Goal: Transaction & Acquisition: Download file/media

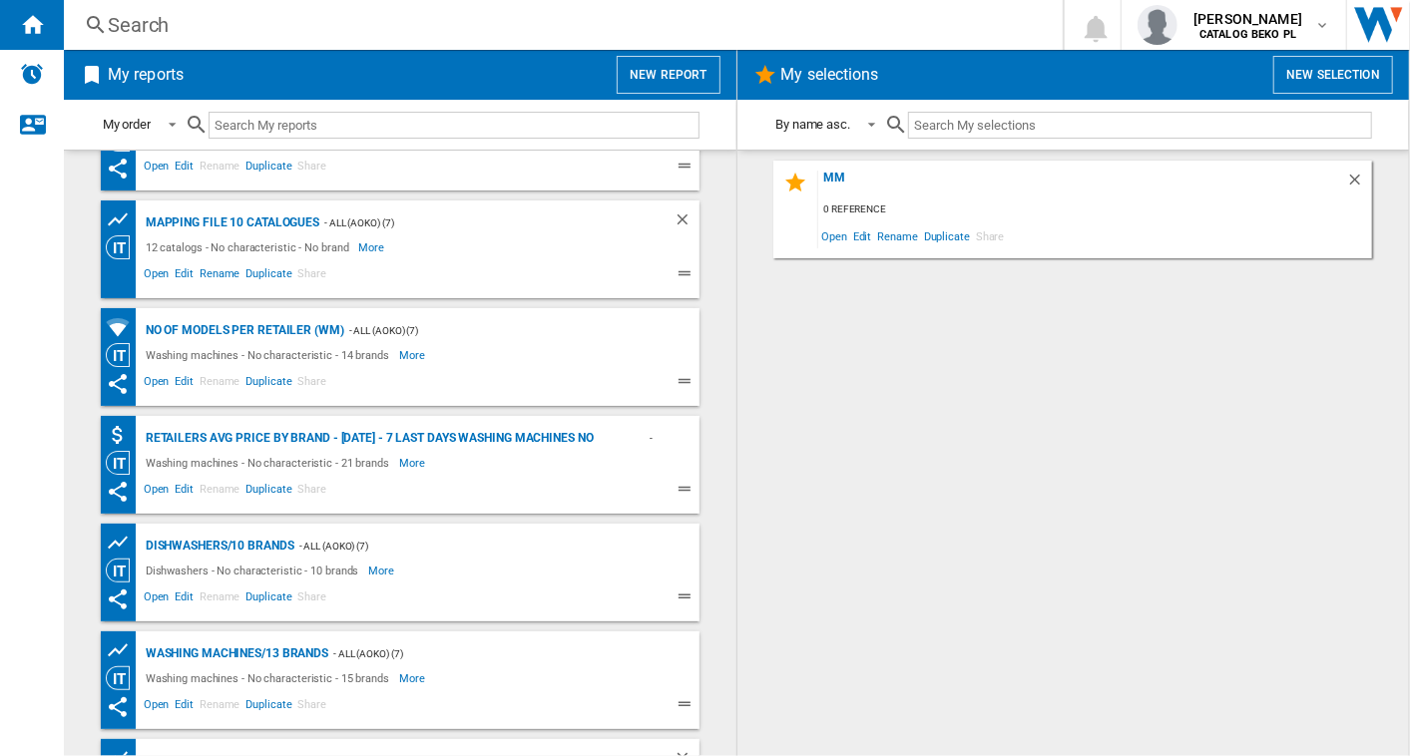
scroll to position [664, 0]
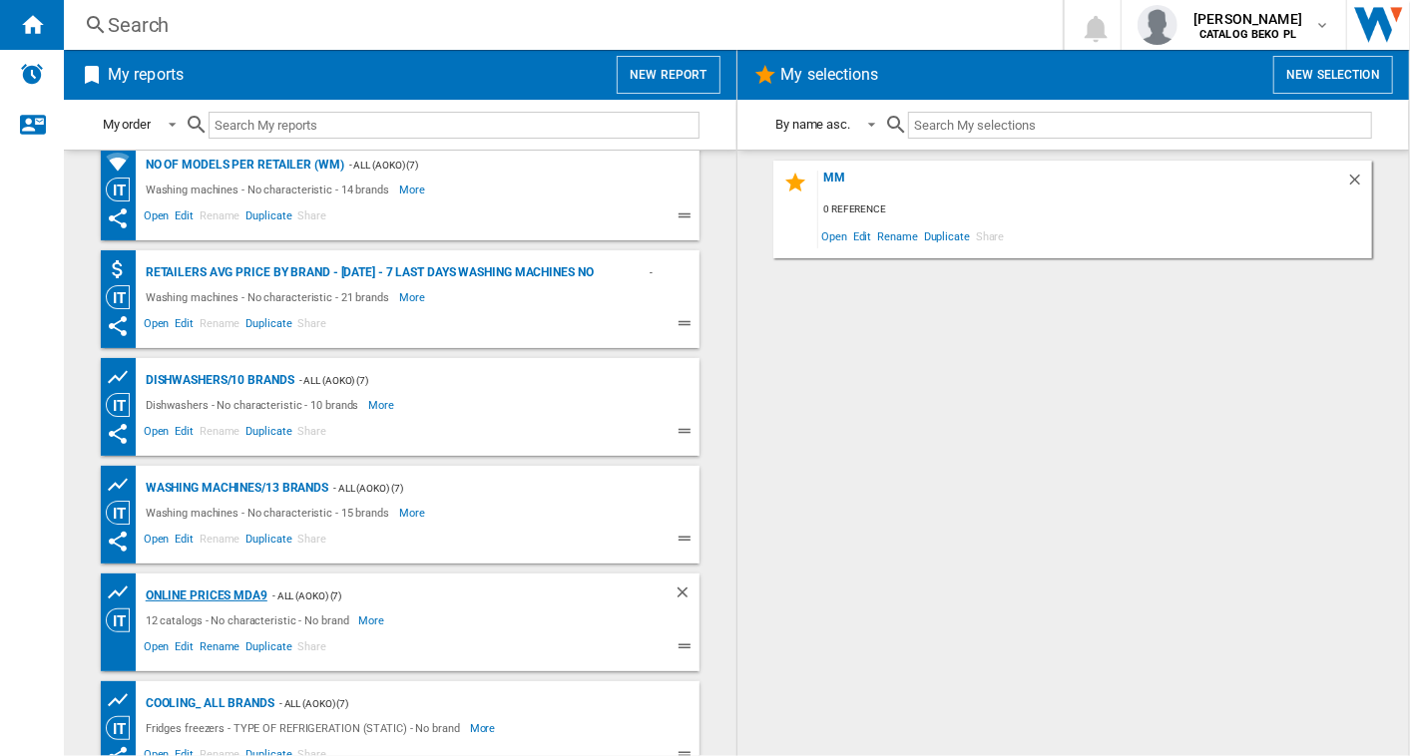
click at [211, 590] on div "Online prices MDA9" at bounding box center [204, 596] width 127 height 25
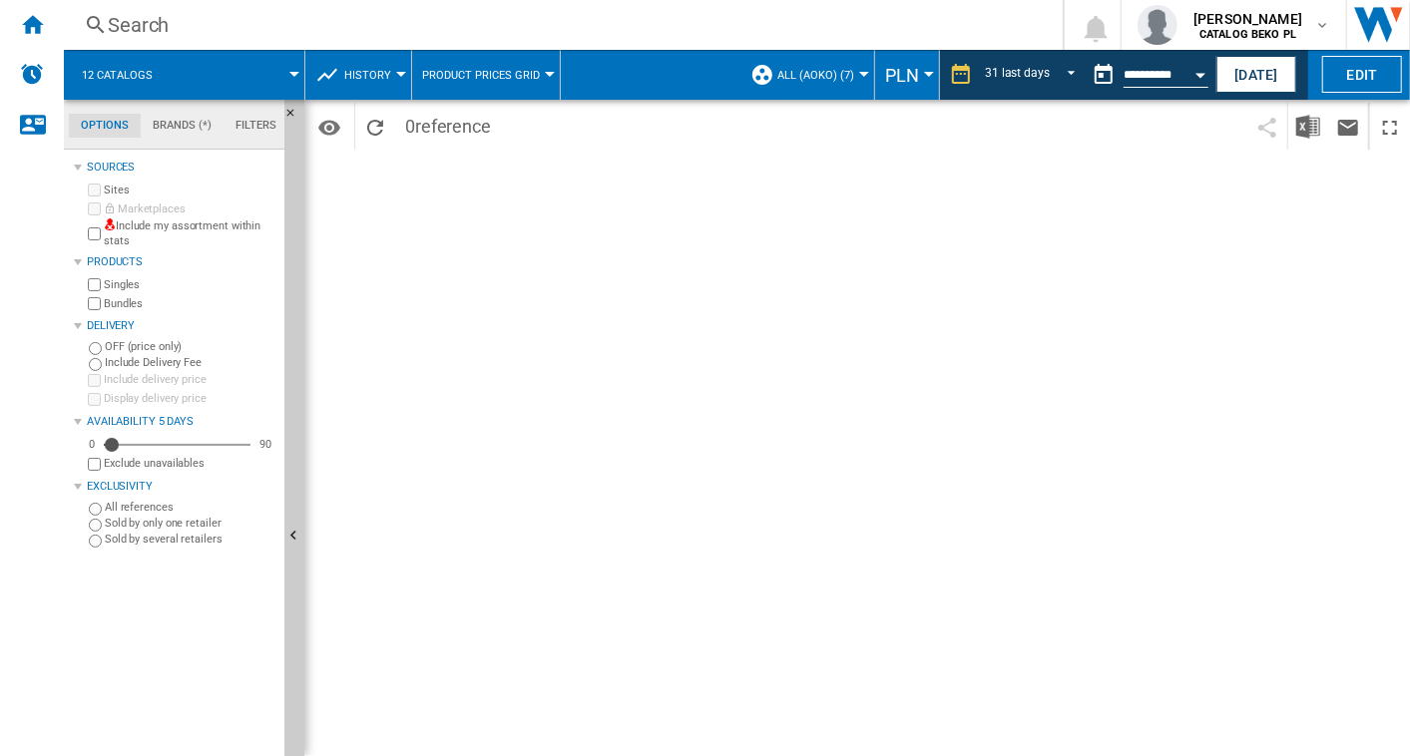
click at [1198, 73] on div "Open calendar" at bounding box center [1200, 75] width 10 height 5
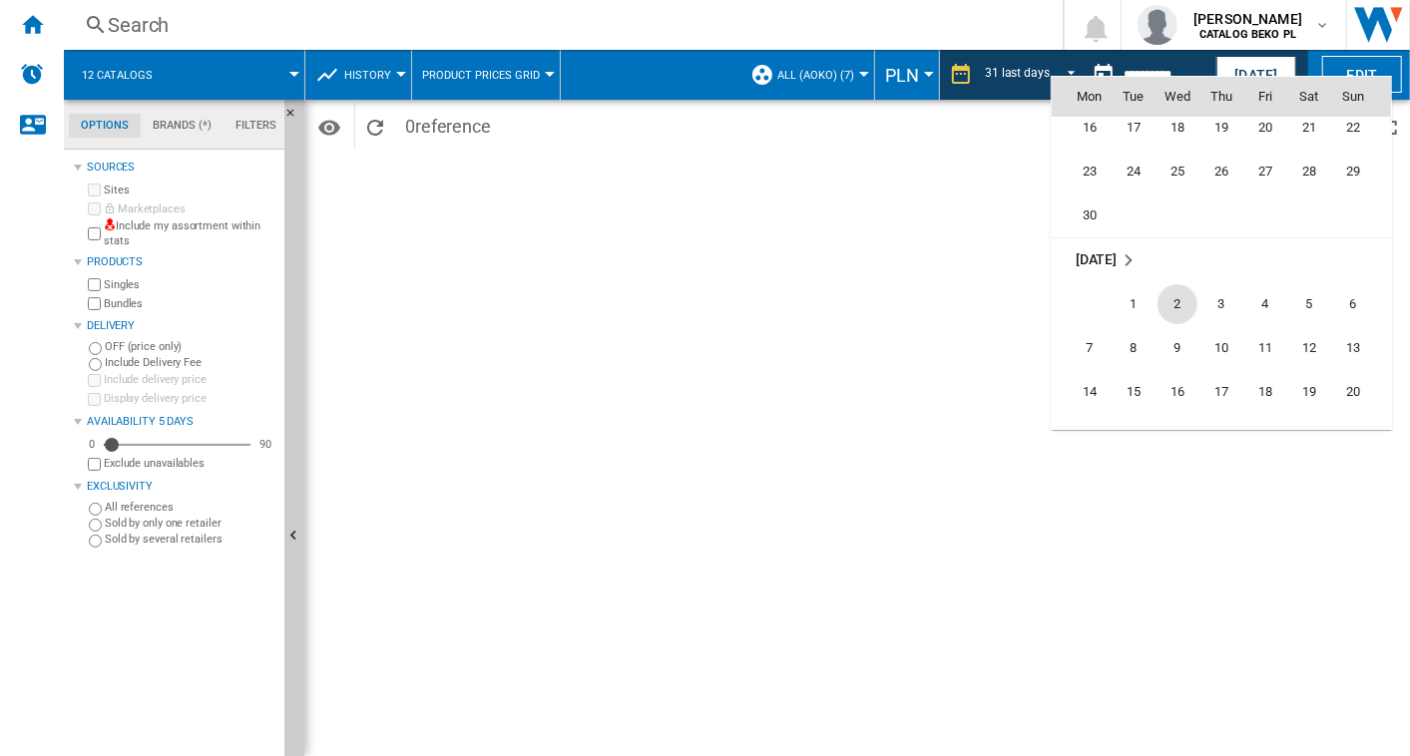
scroll to position [9519, 0]
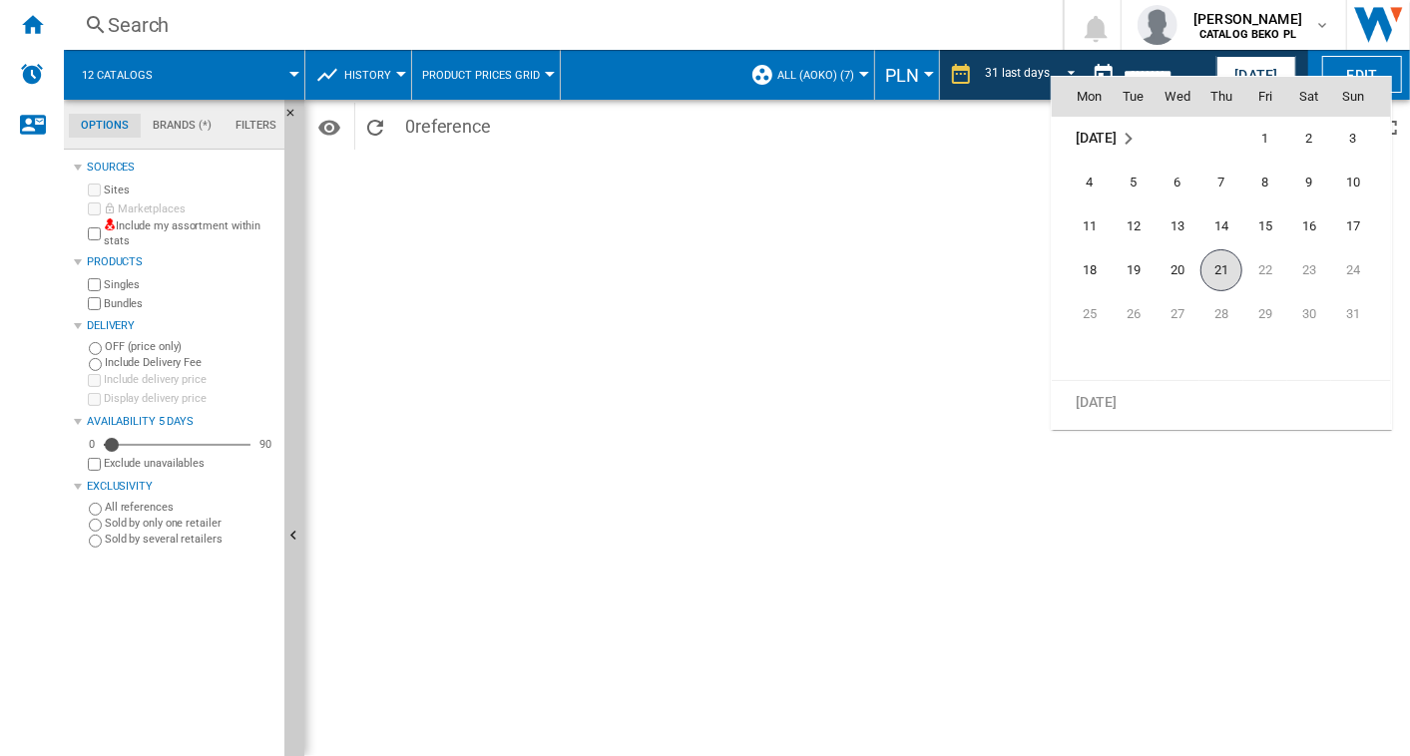
click at [1211, 258] on span "21" at bounding box center [1221, 270] width 42 height 42
type input "**********"
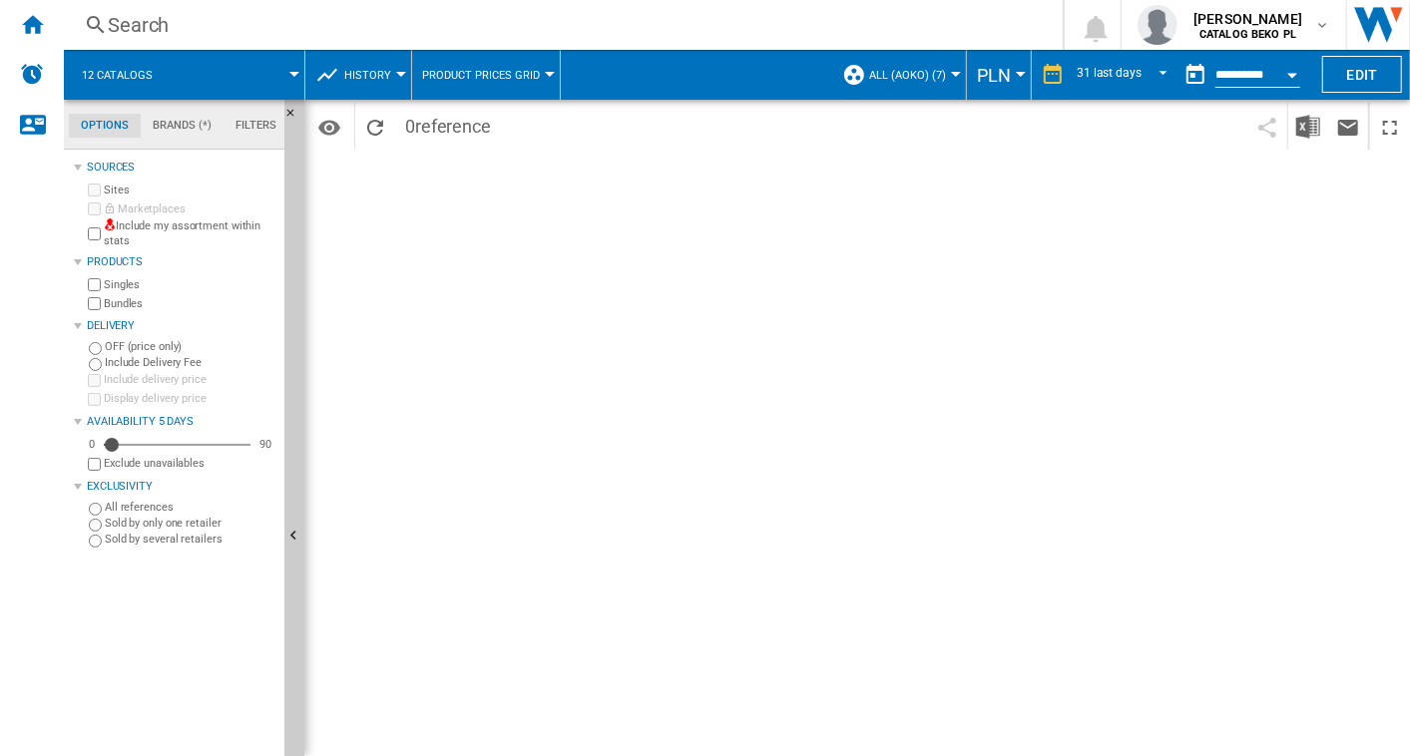
click at [416, 131] on span "0 reference" at bounding box center [448, 124] width 106 height 42
click at [33, 13] on ng-md-icon "Home" at bounding box center [32, 24] width 24 height 24
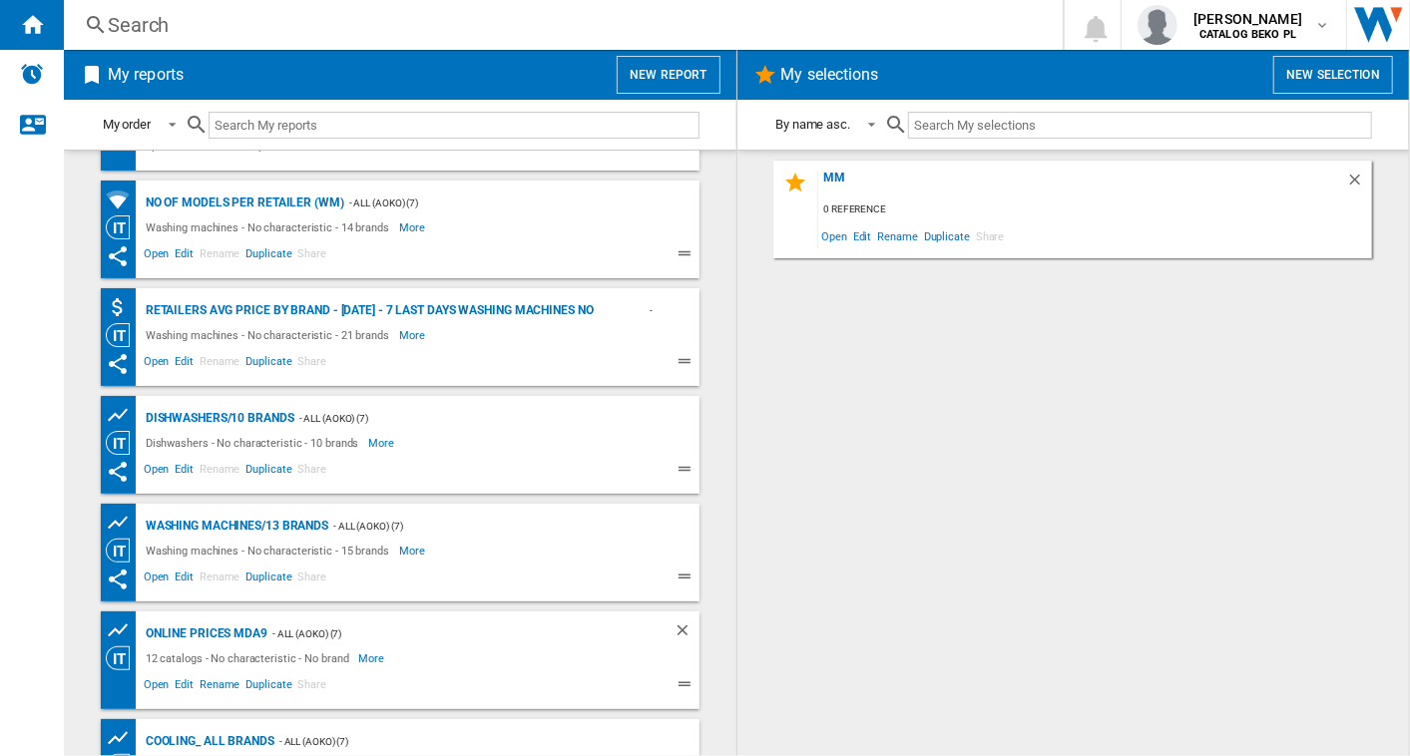
scroll to position [793, 0]
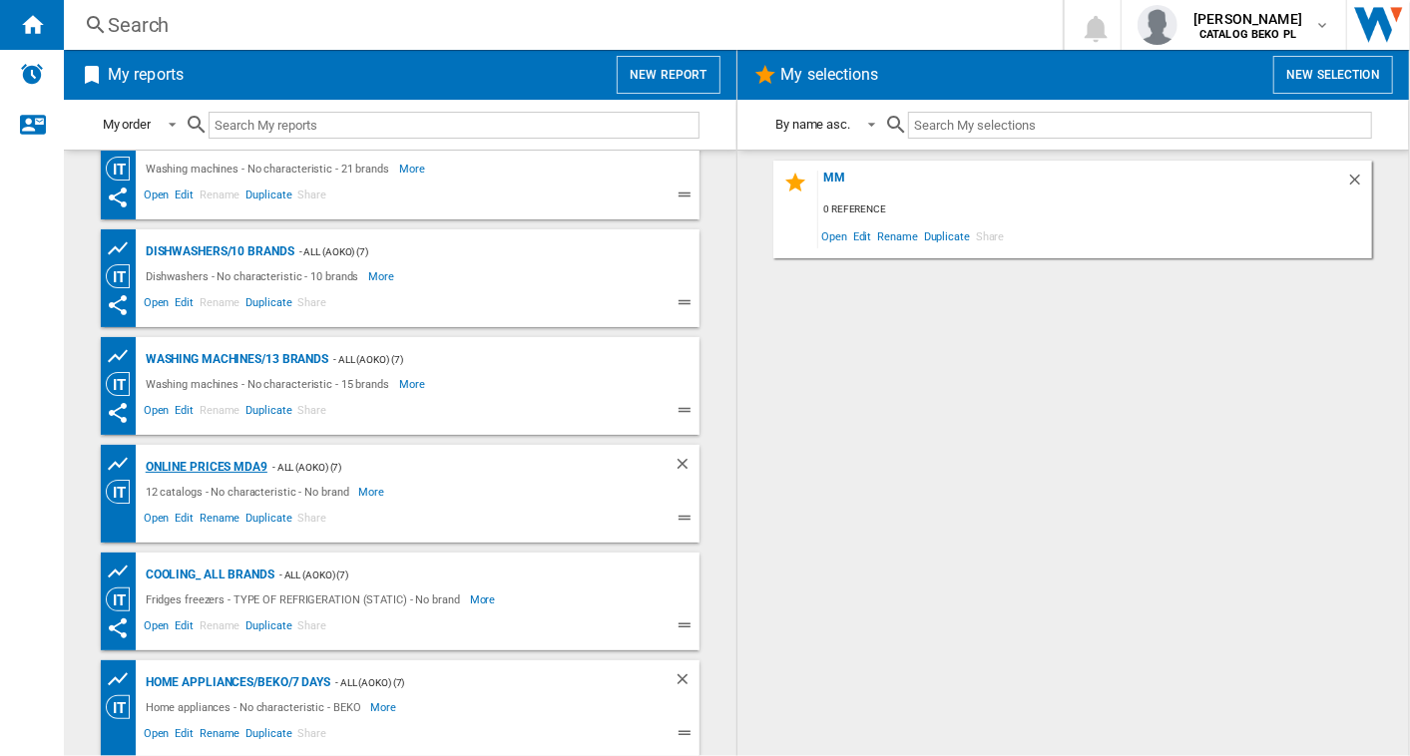
click at [219, 466] on div "Online prices MDA9" at bounding box center [204, 467] width 127 height 25
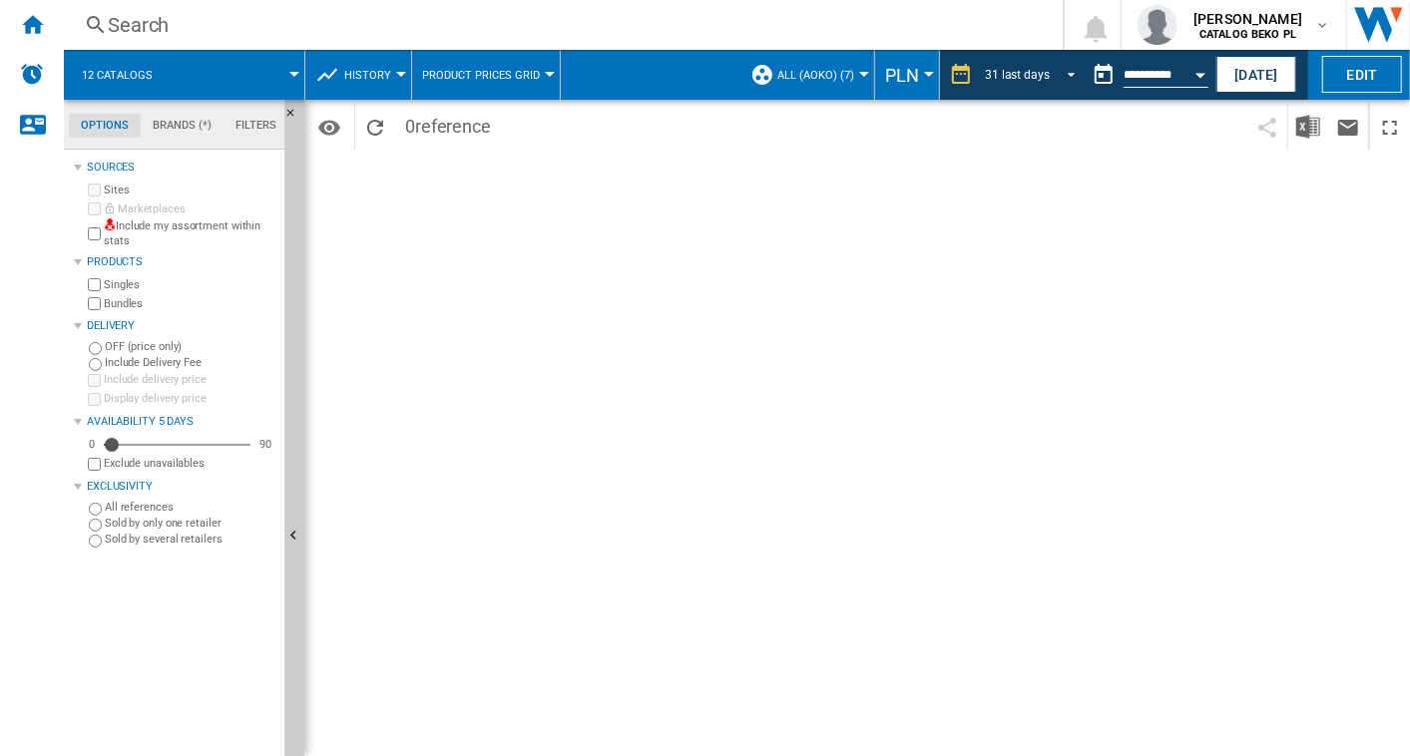
click at [1032, 68] on div "31 last days" at bounding box center [1017, 75] width 65 height 14
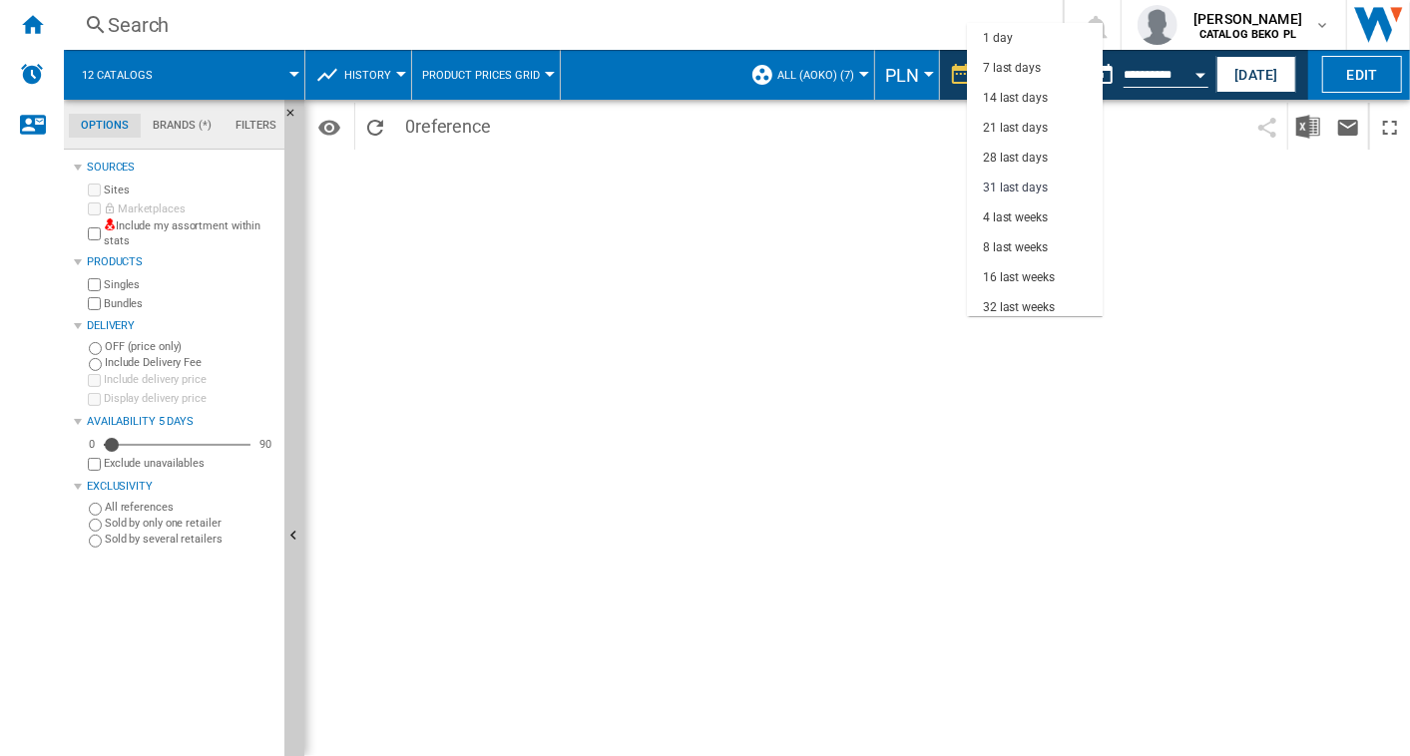
scroll to position [113, 0]
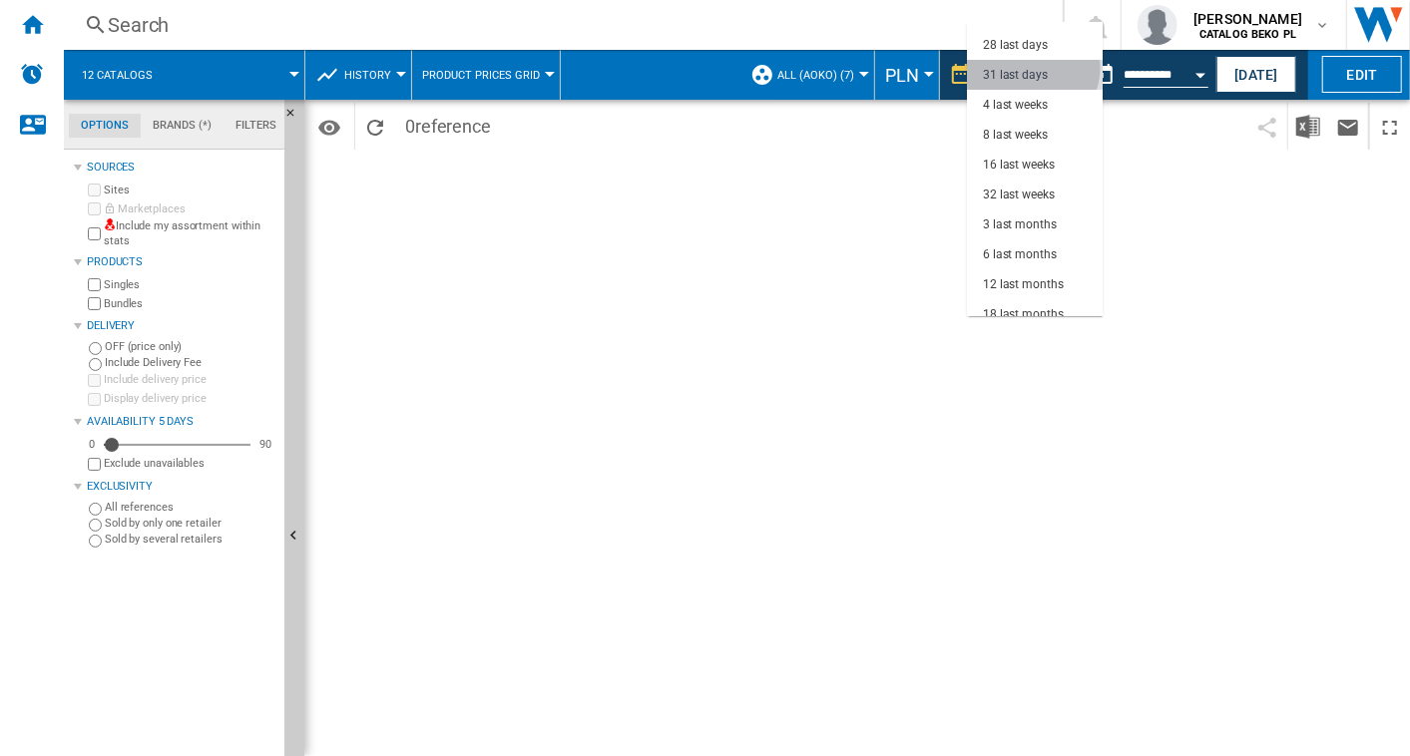
click at [1031, 68] on div "31 last days" at bounding box center [1015, 75] width 65 height 17
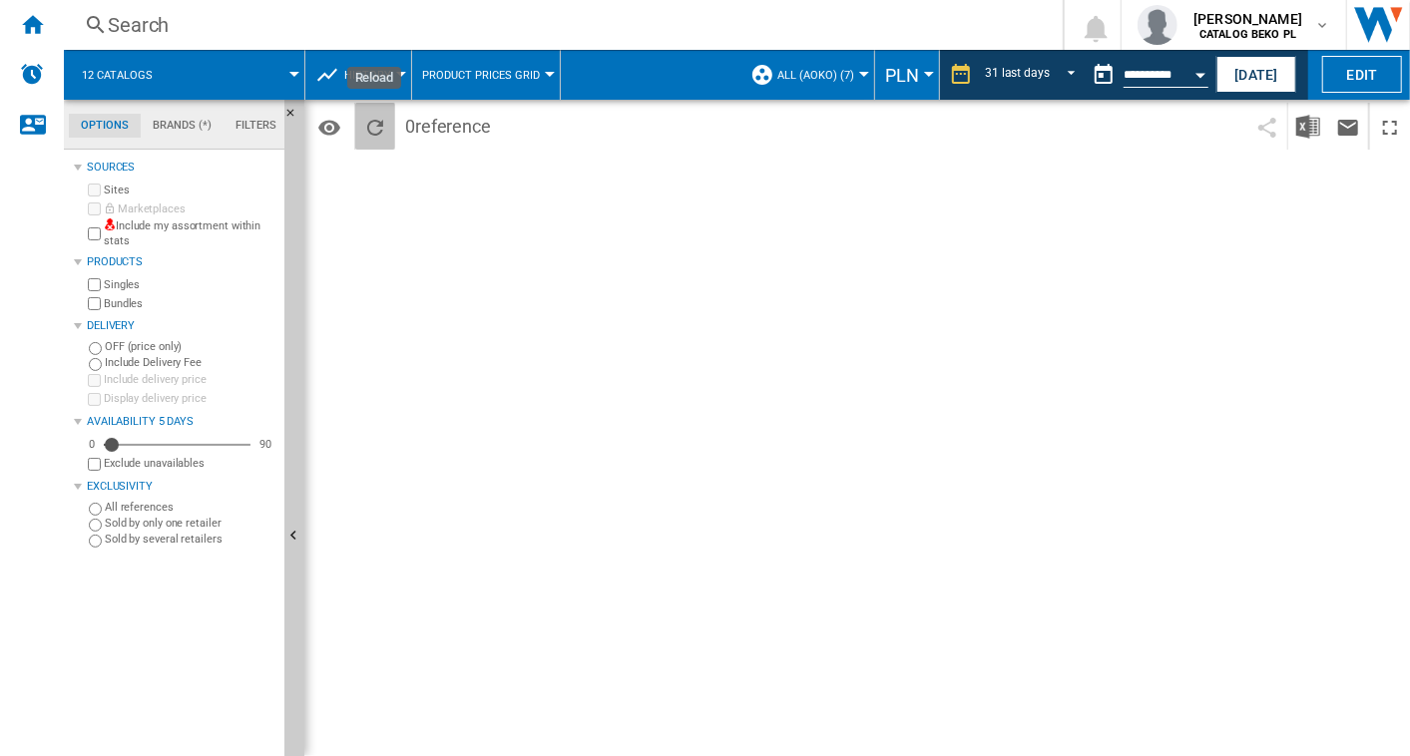
click at [359, 114] on button "Reload" at bounding box center [375, 126] width 40 height 47
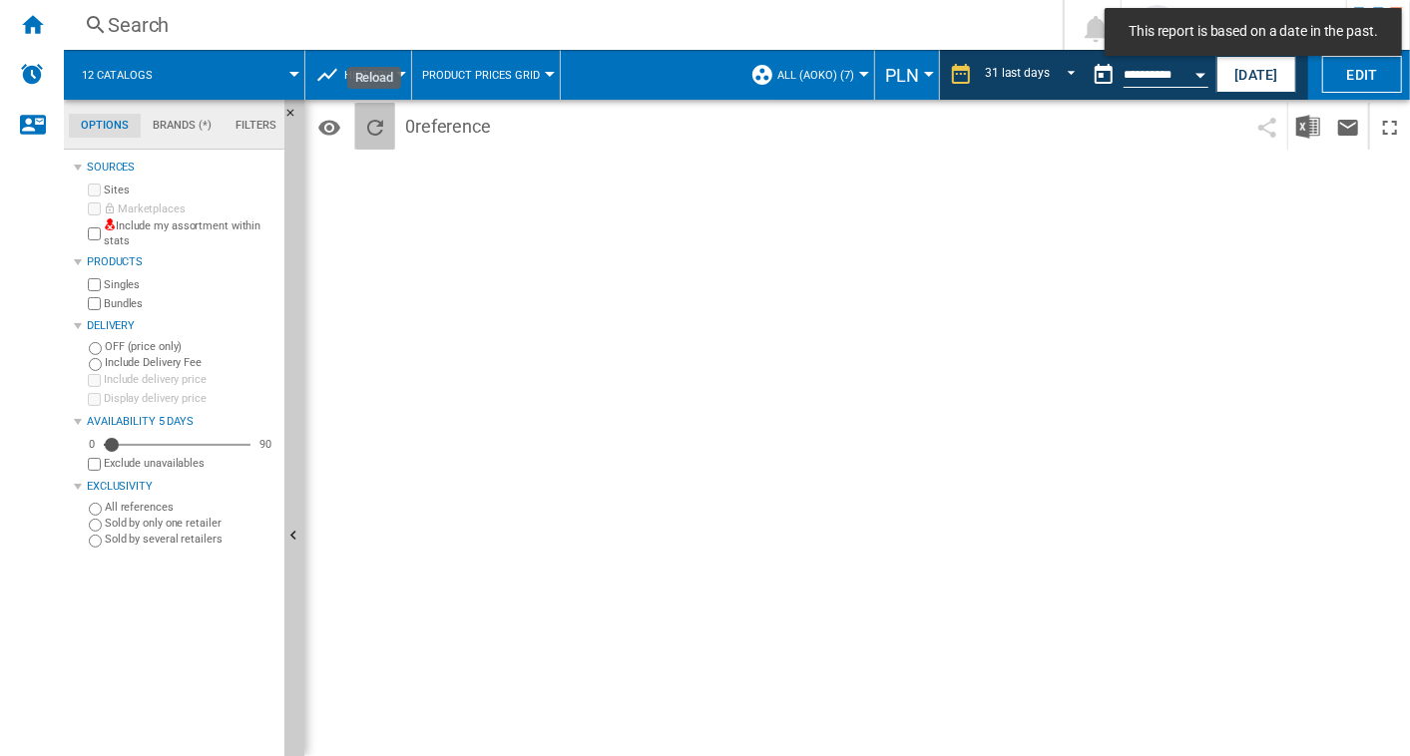
click at [369, 122] on ng-md-icon "Reload" at bounding box center [375, 128] width 24 height 24
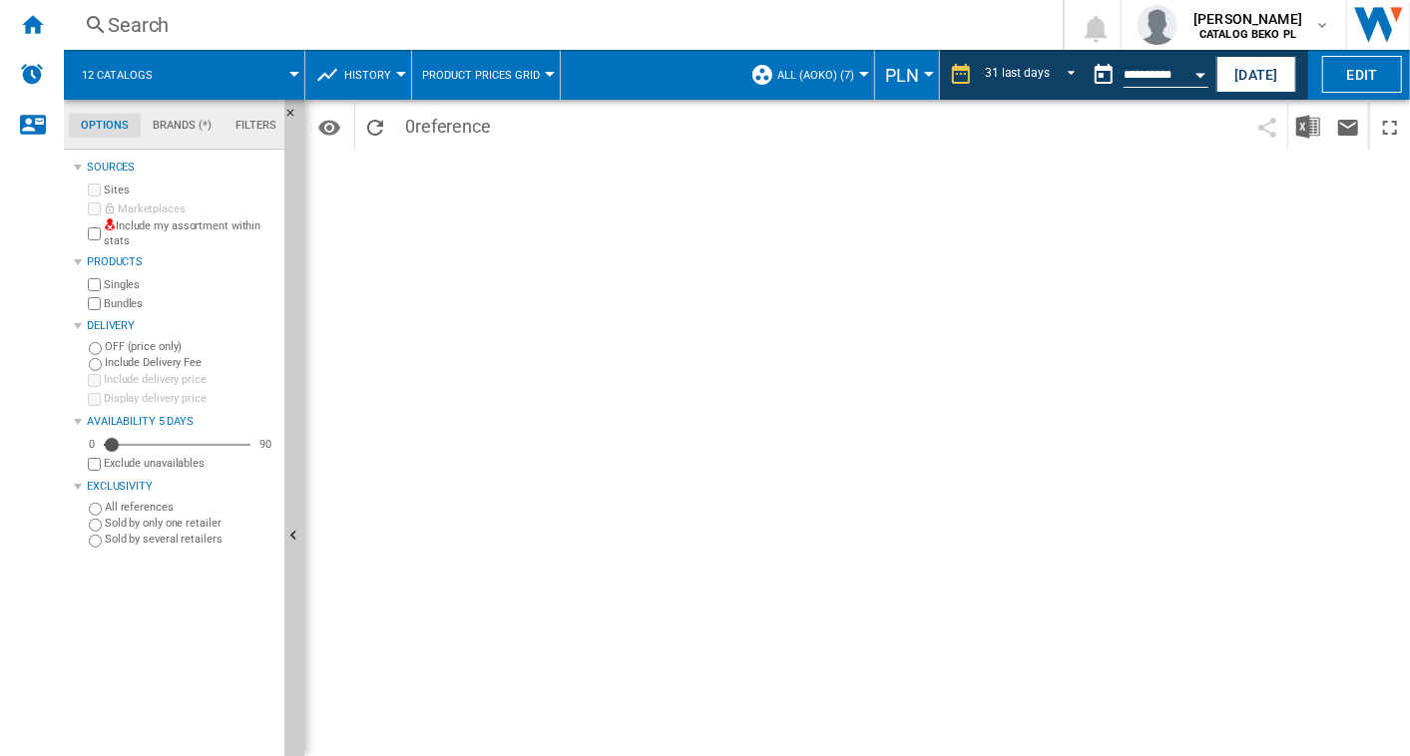
click at [456, 84] on button "Product prices grid" at bounding box center [486, 75] width 128 height 50
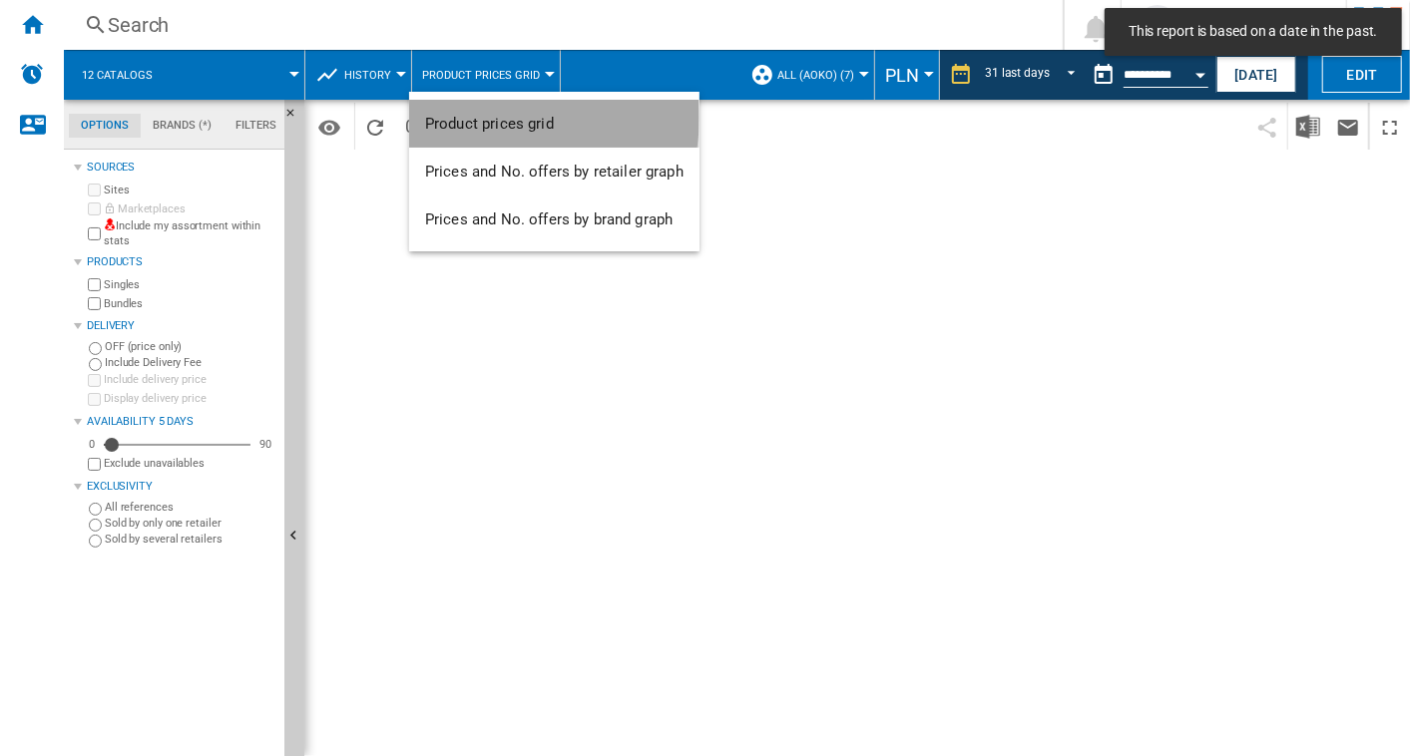
click at [483, 122] on span "Product prices grid" at bounding box center [489, 124] width 129 height 18
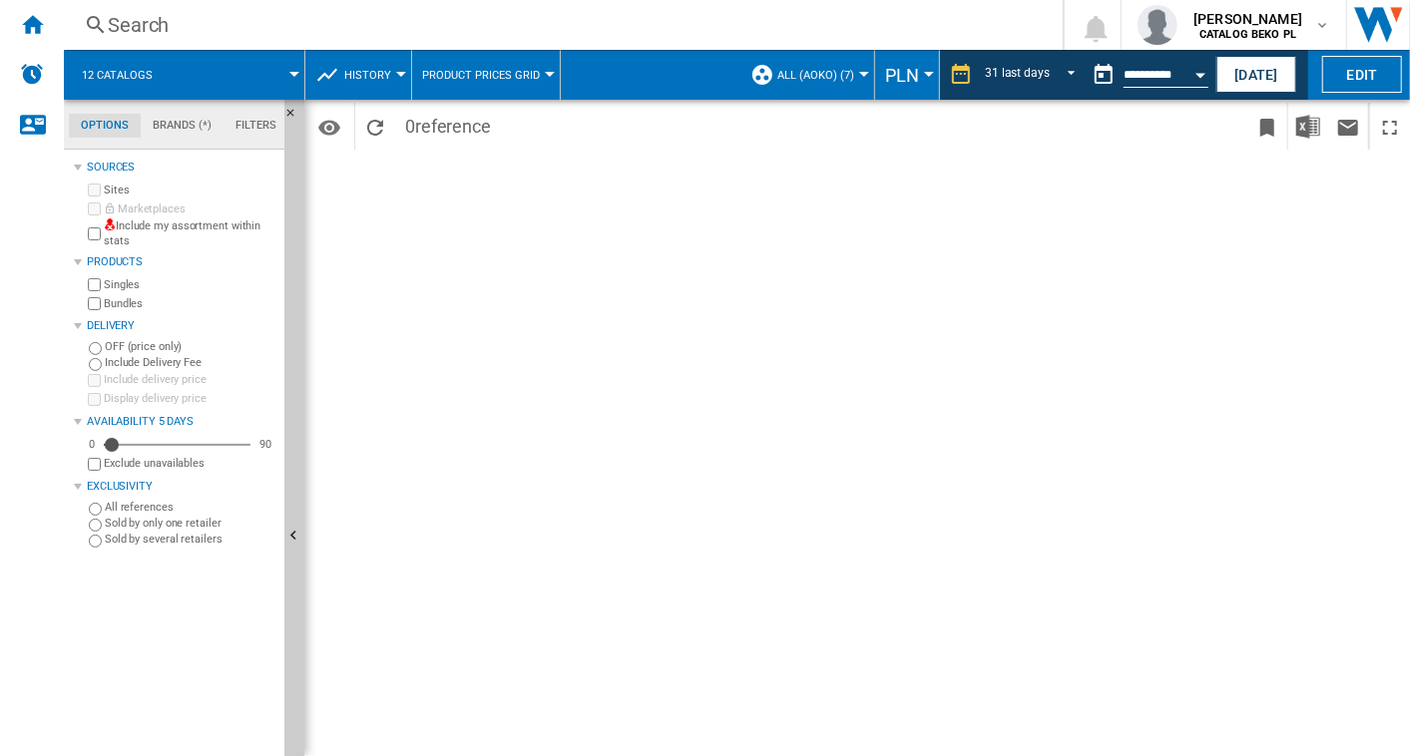
click at [387, 85] on button "History" at bounding box center [372, 75] width 57 height 50
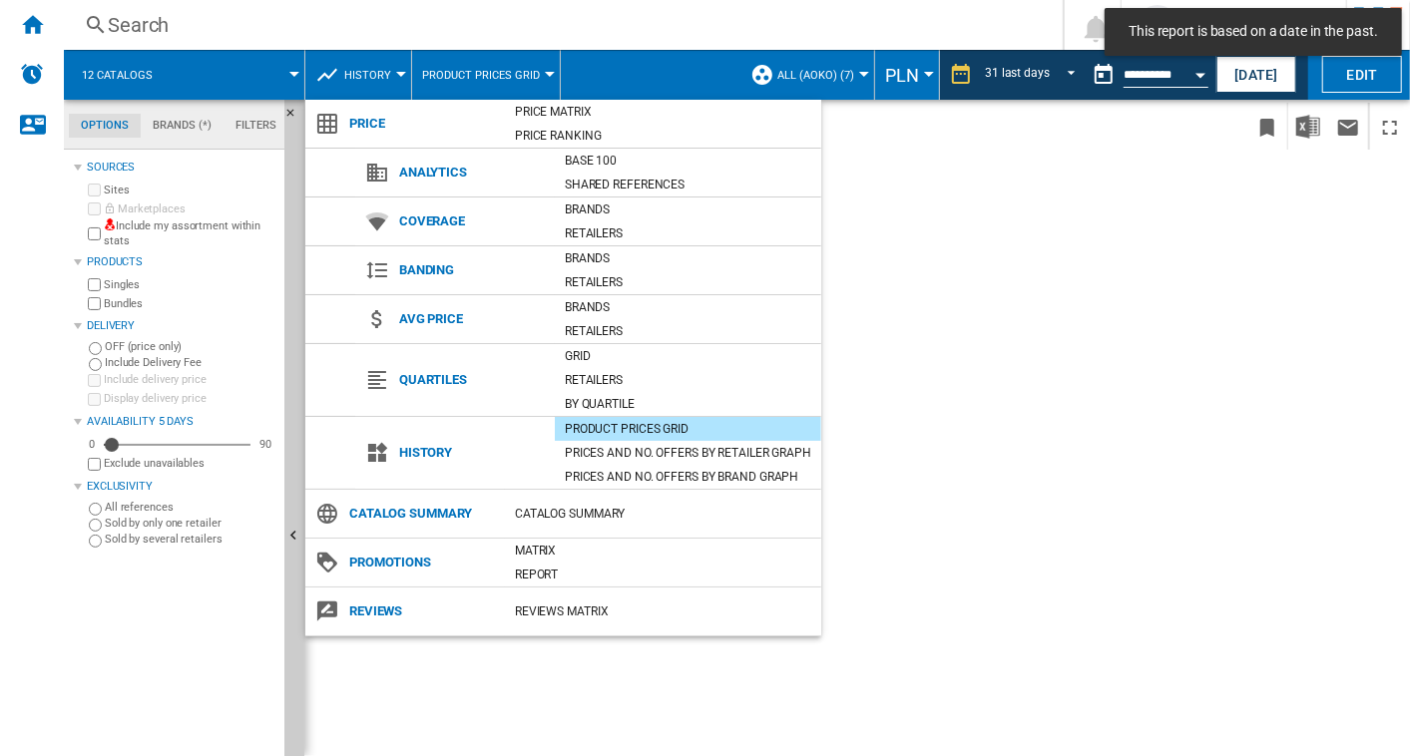
click at [387, 85] on md-backdrop at bounding box center [705, 378] width 1410 height 756
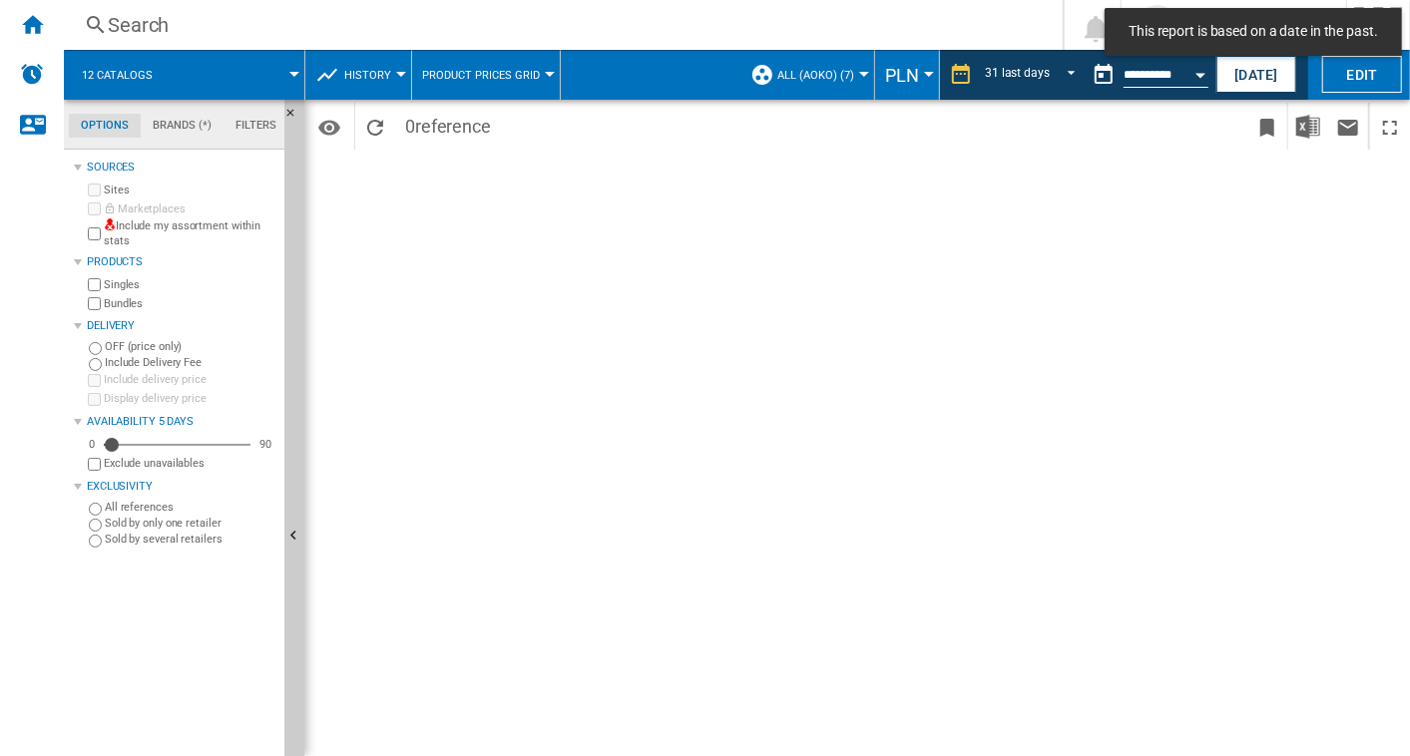
click at [197, 61] on span at bounding box center [238, 75] width 114 height 50
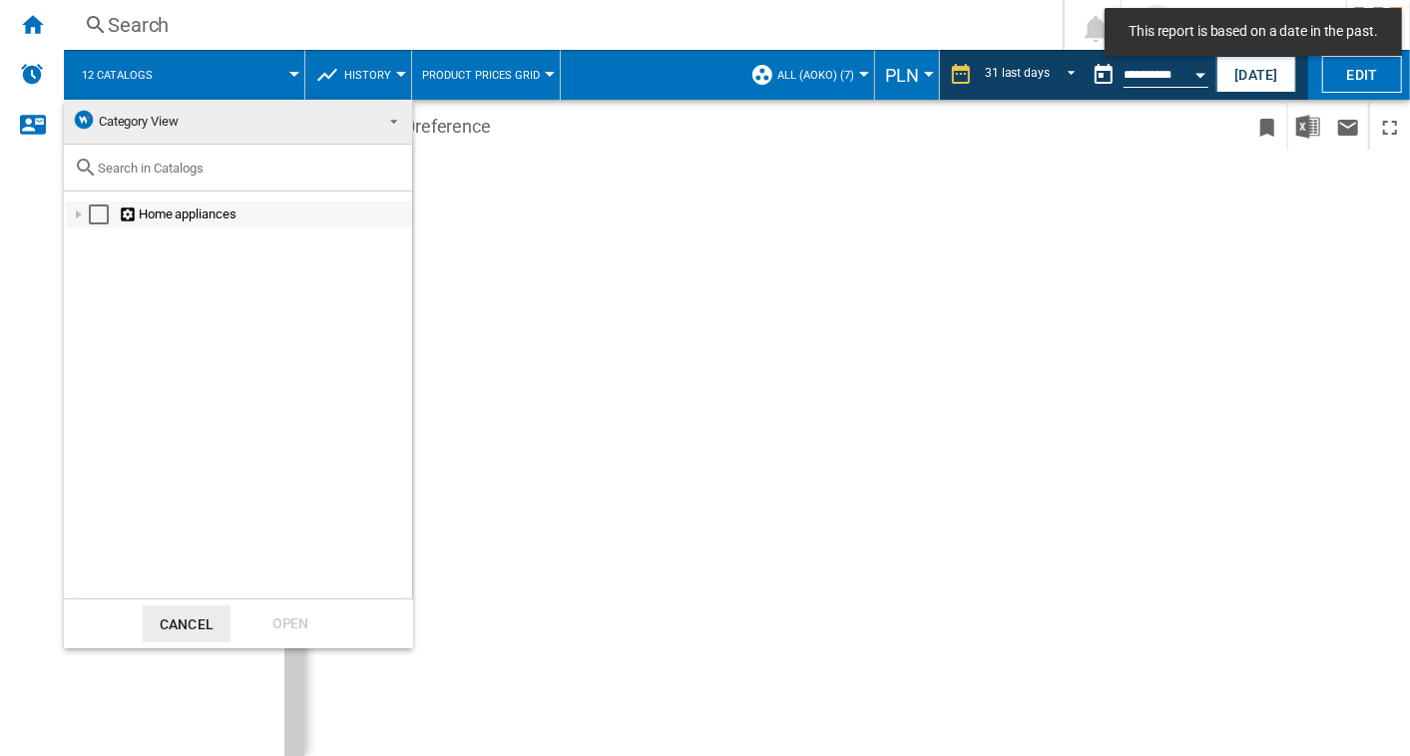
click at [77, 208] on div at bounding box center [79, 215] width 20 height 20
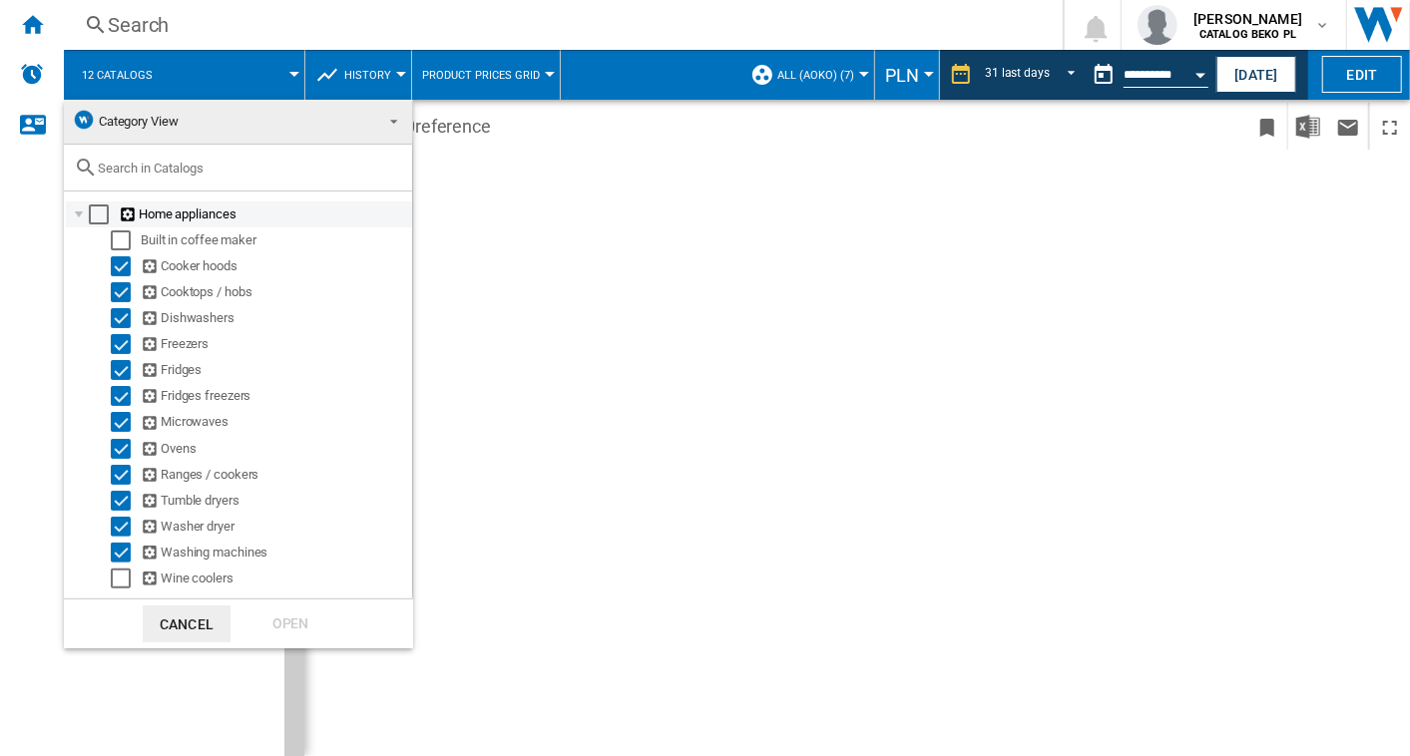
click at [92, 214] on div "Select" at bounding box center [99, 215] width 20 height 20
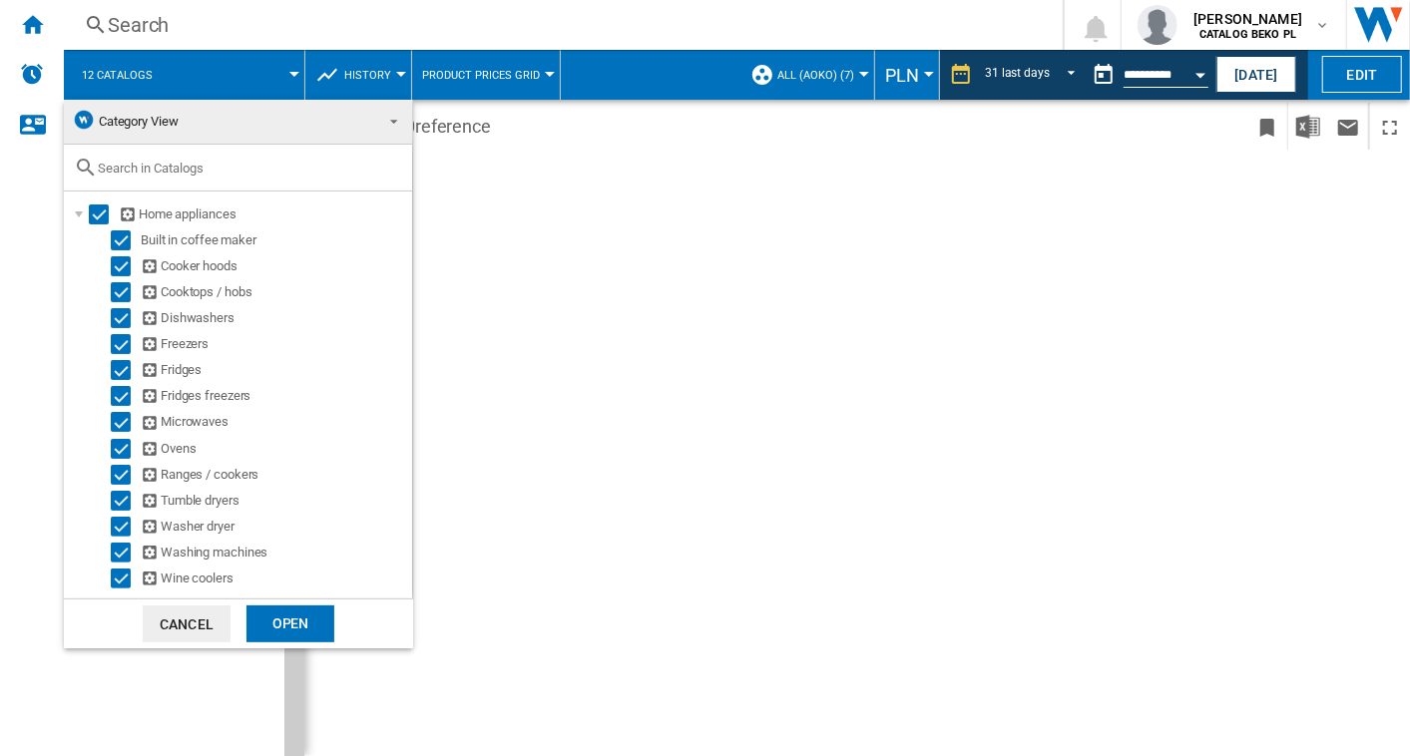
click at [268, 622] on div "Open" at bounding box center [290, 624] width 88 height 37
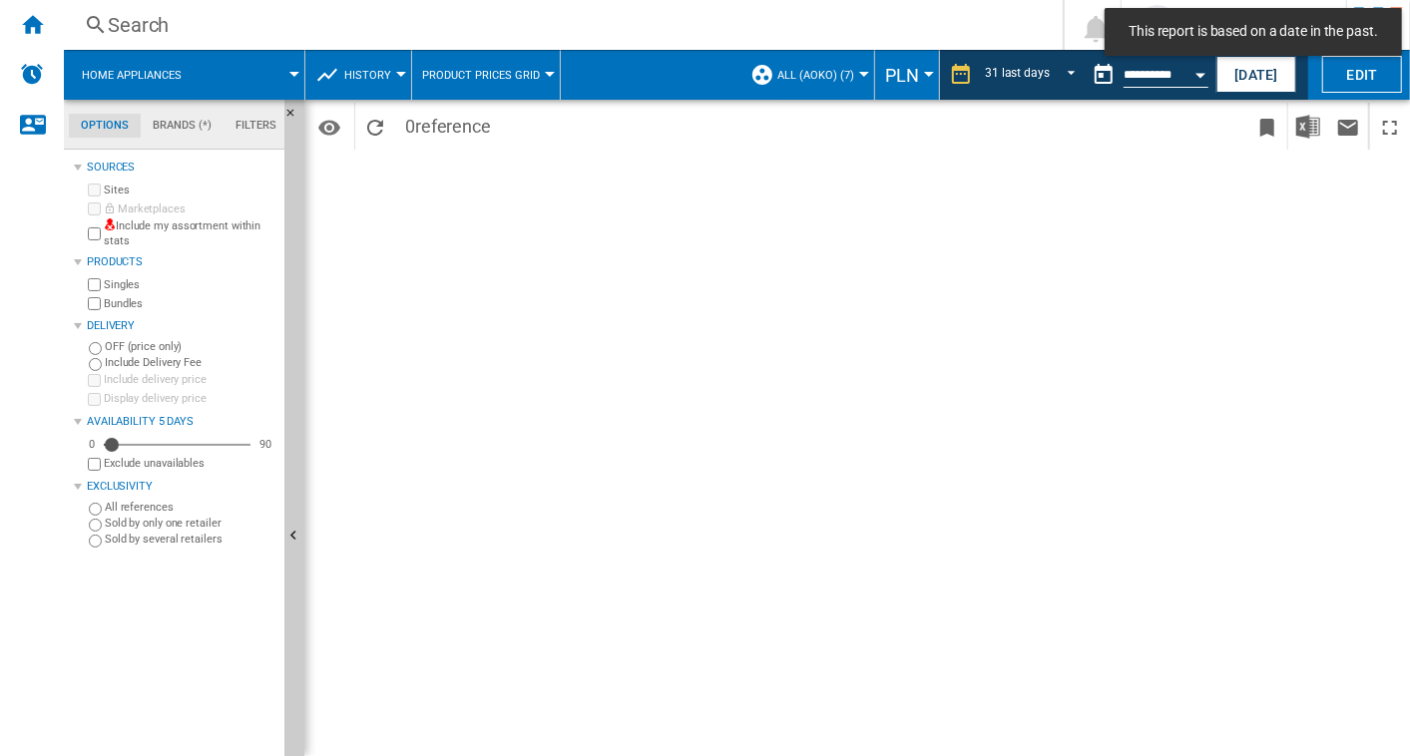
click at [137, 69] on span "Home appliances" at bounding box center [132, 75] width 100 height 13
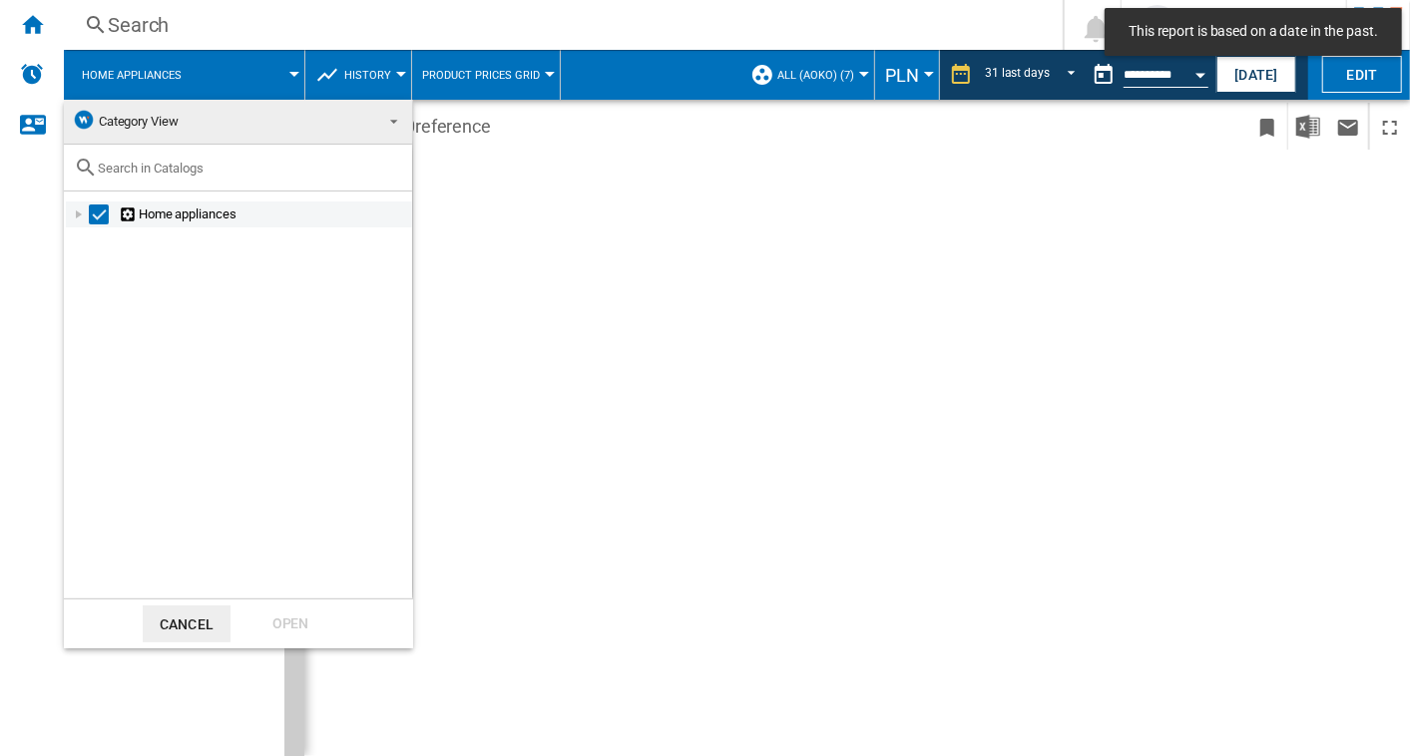
click at [75, 203] on div "Home appliances" at bounding box center [239, 215] width 346 height 26
click at [533, 293] on md-backdrop at bounding box center [705, 378] width 1410 height 756
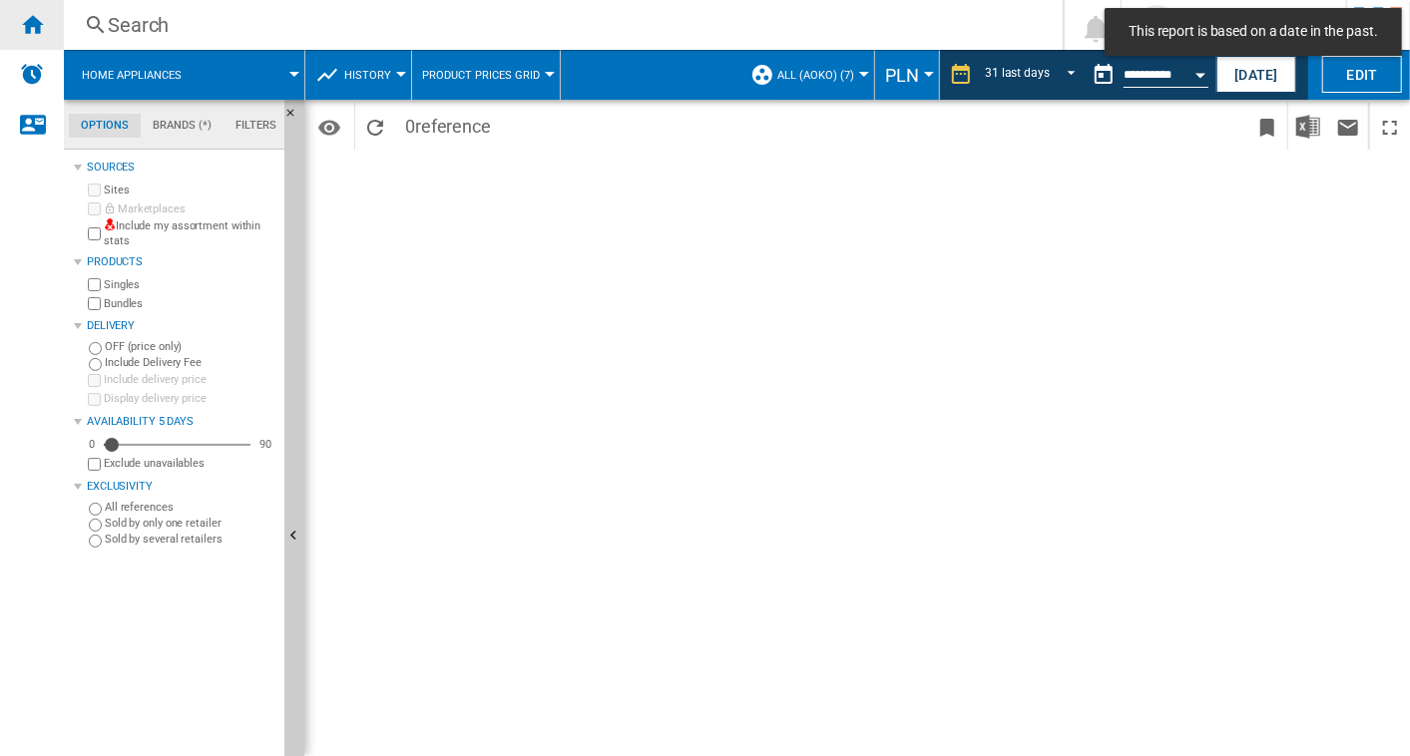
click at [34, 12] on ng-md-icon "Home" at bounding box center [32, 24] width 24 height 24
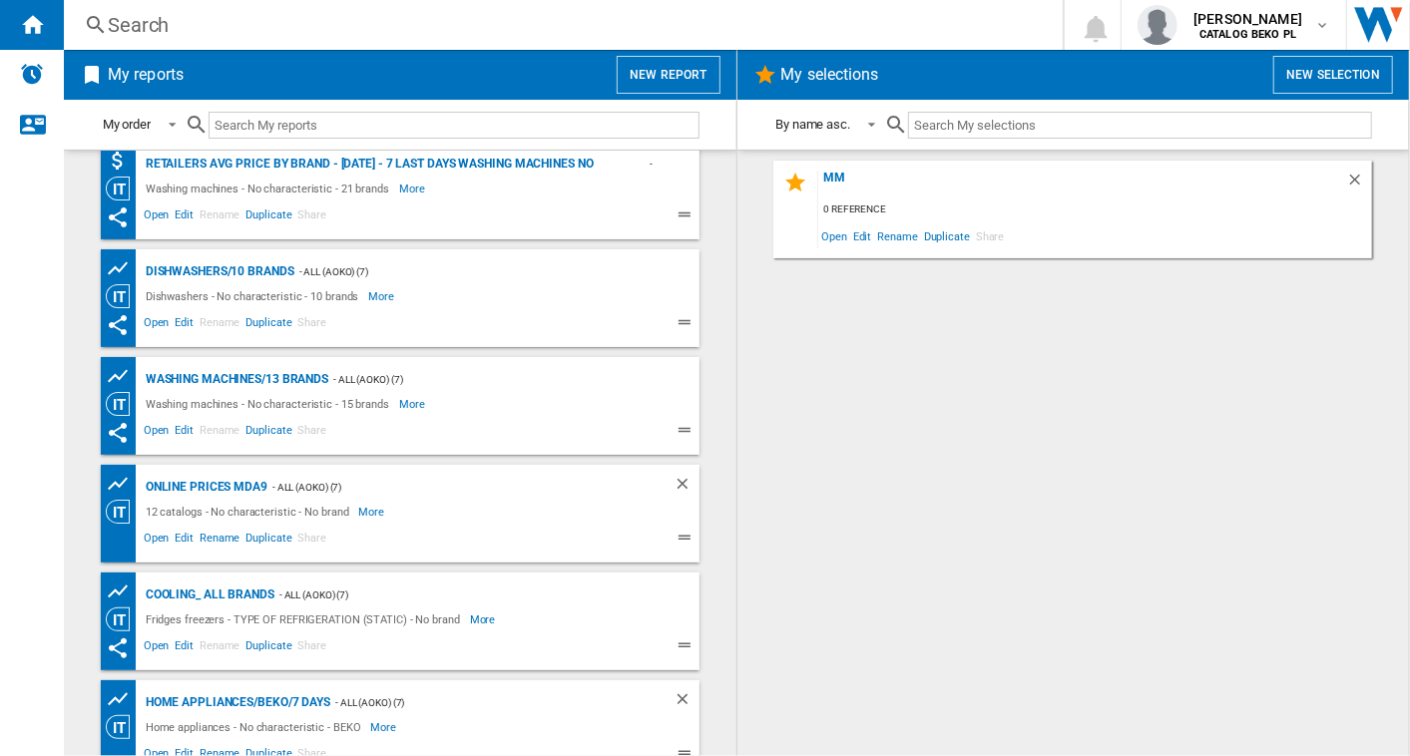
scroll to position [793, 0]
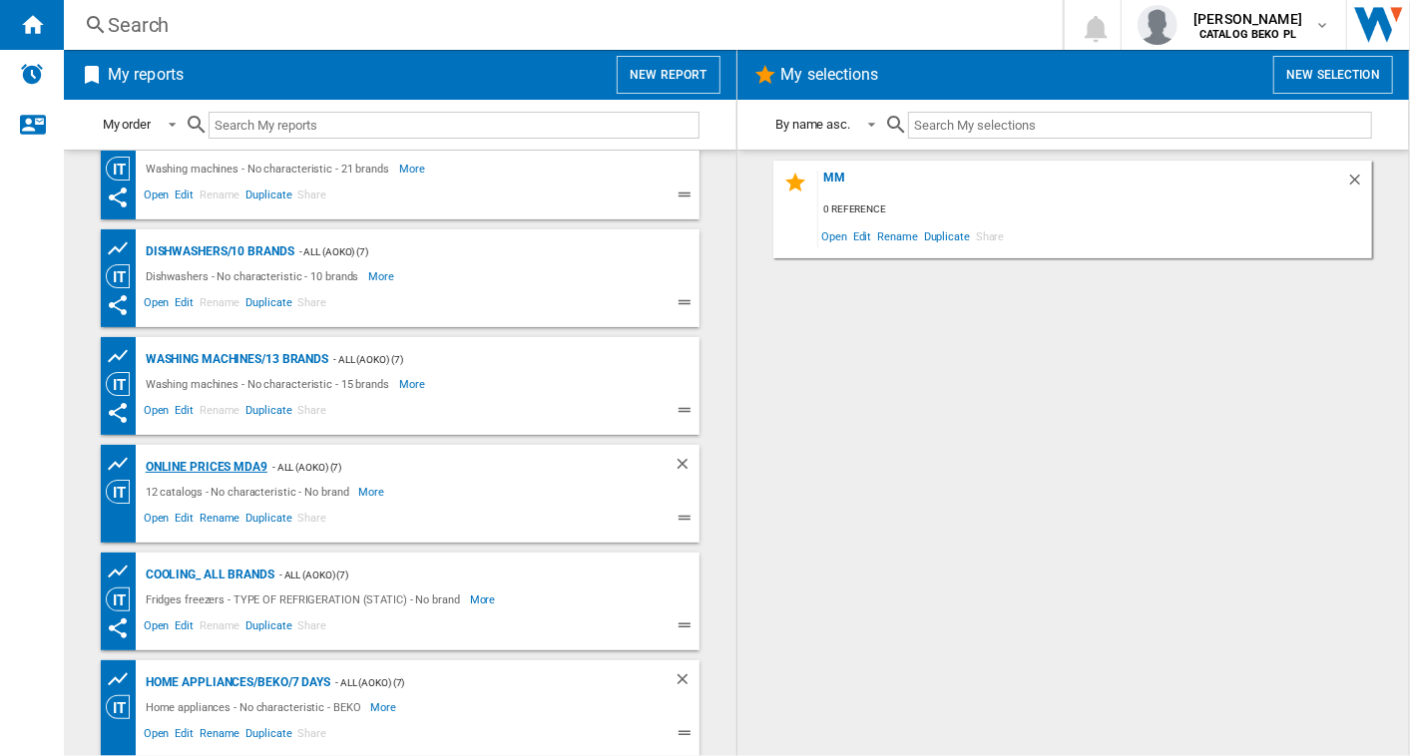
click at [241, 456] on div "Online prices MDA9" at bounding box center [204, 467] width 127 height 25
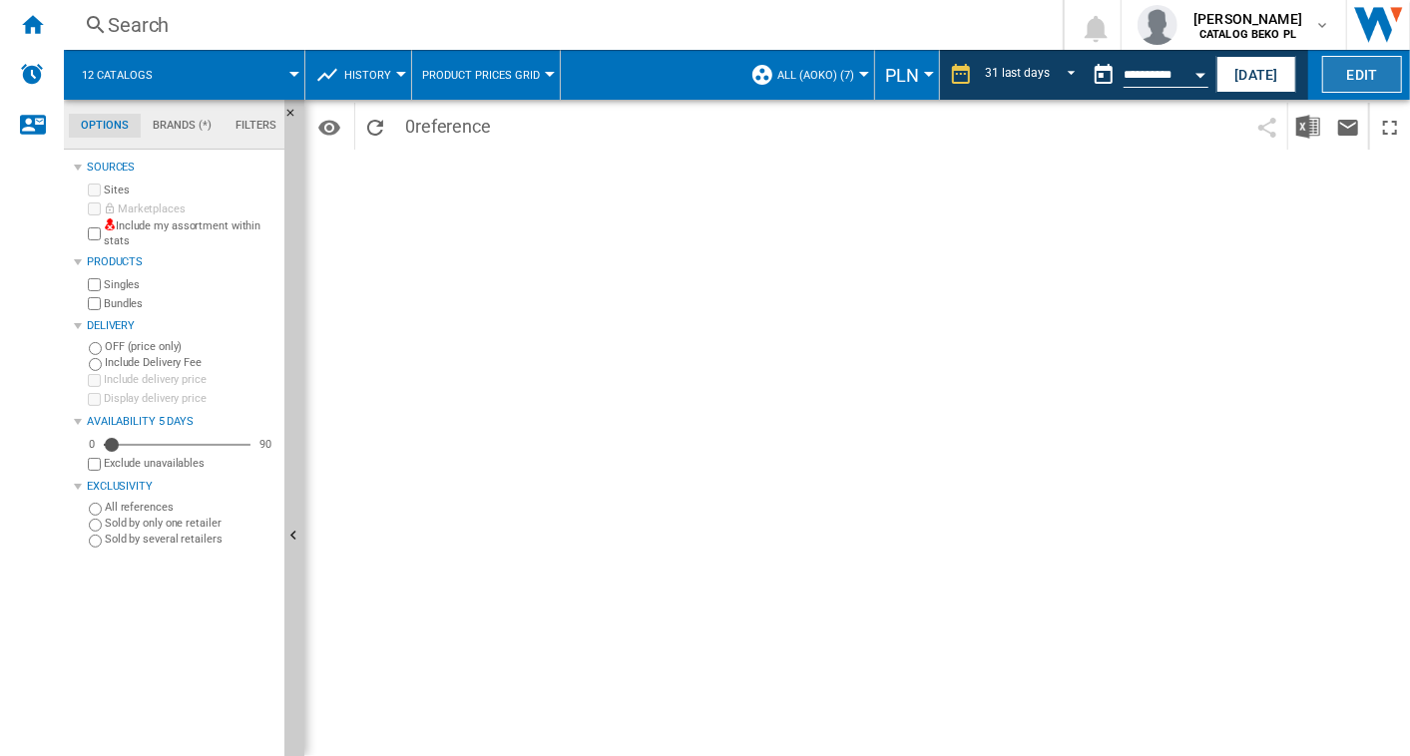
click at [1358, 78] on button "Edit" at bounding box center [1362, 74] width 80 height 37
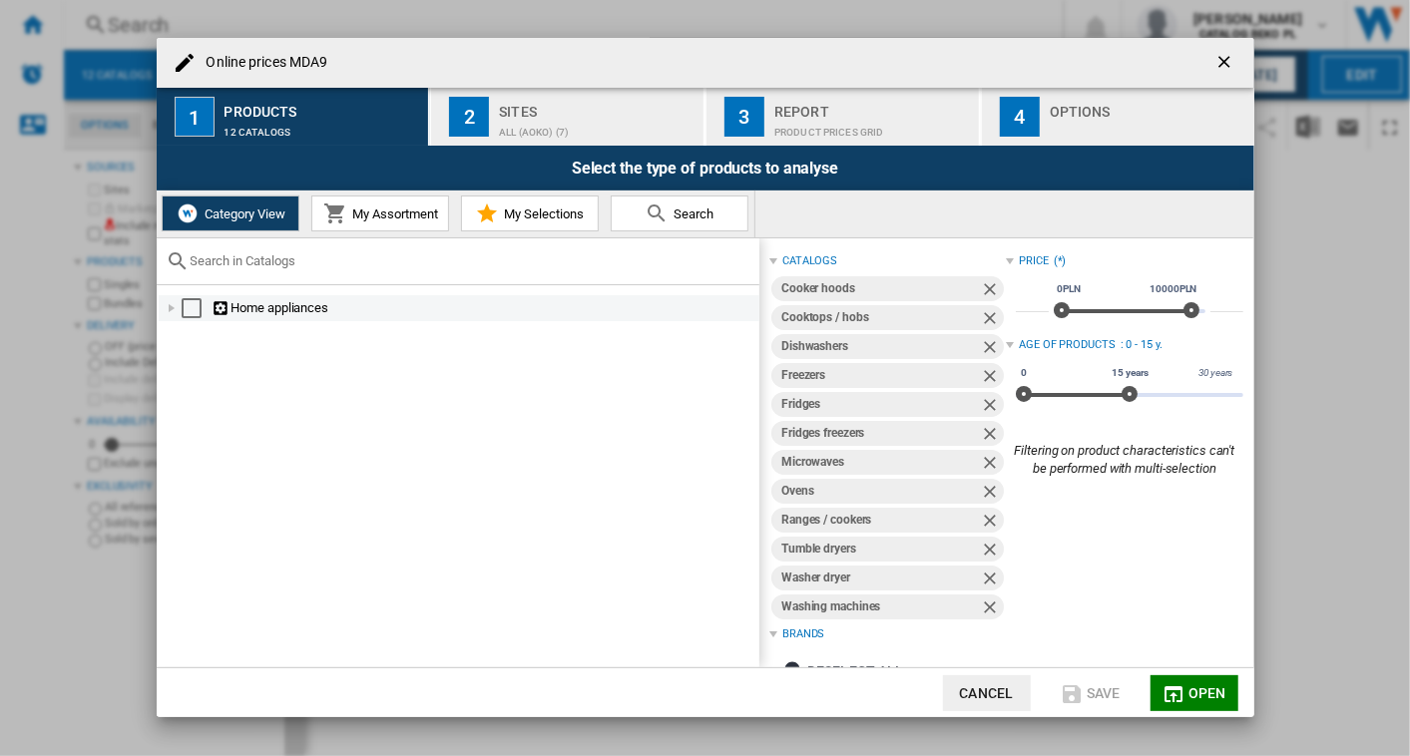
click at [169, 307] on div at bounding box center [172, 308] width 20 height 20
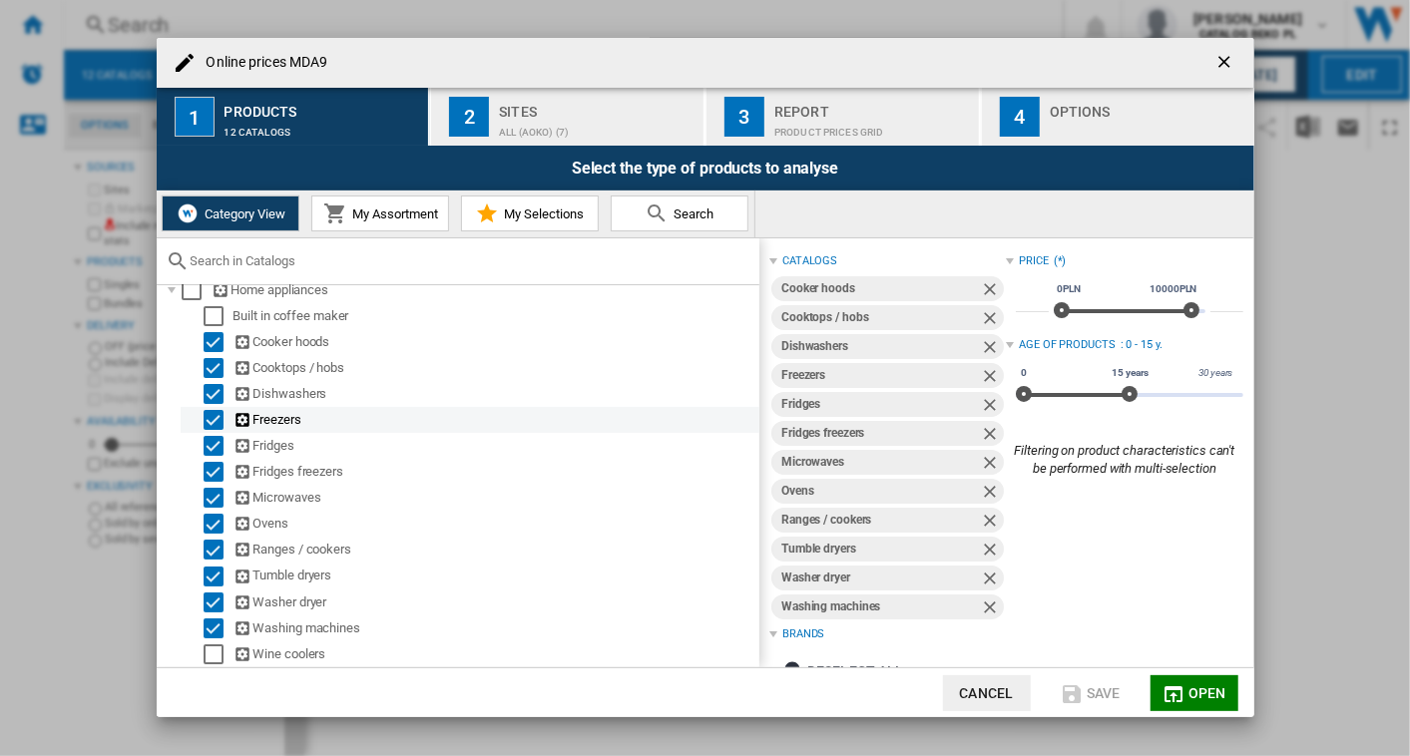
scroll to position [28, 0]
click at [391, 210] on span "My Assortment" at bounding box center [392, 214] width 91 height 15
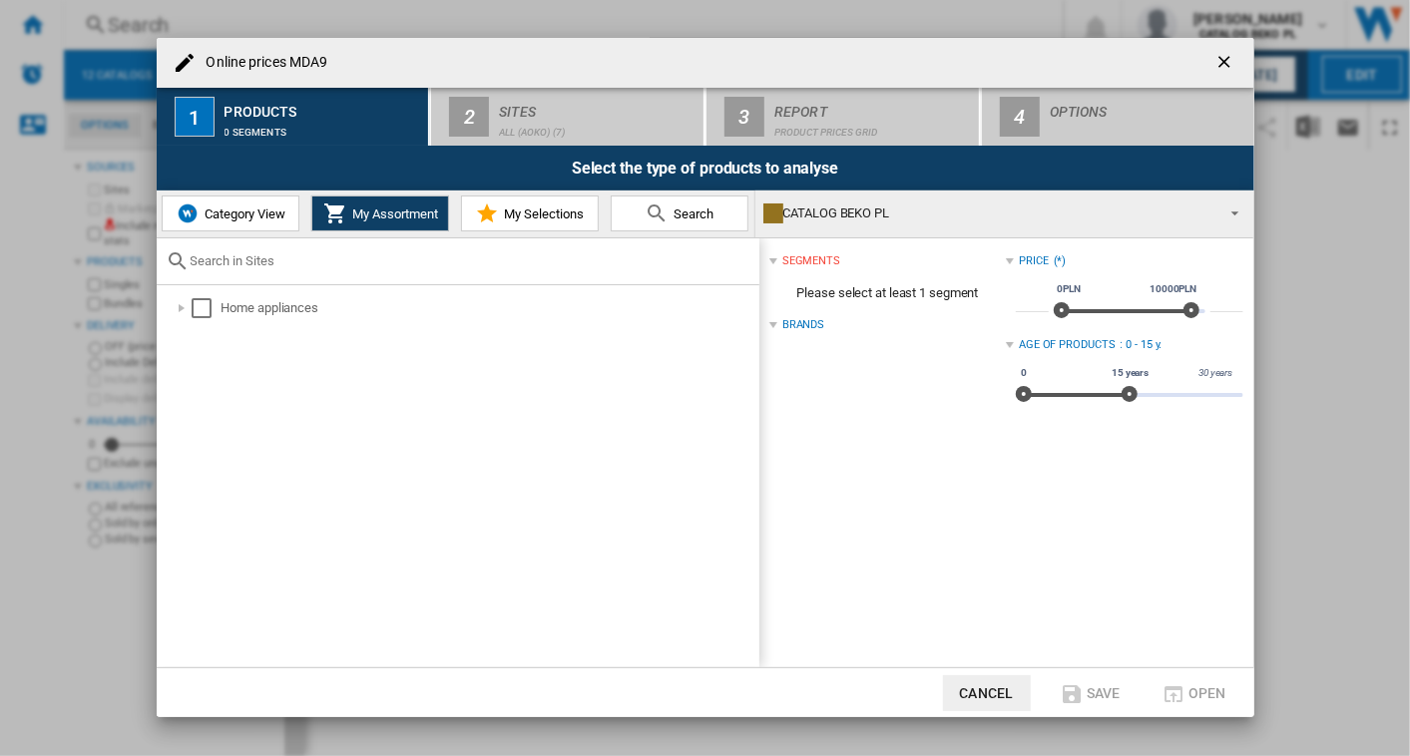
click at [207, 216] on span "Category View" at bounding box center [243, 214] width 86 height 15
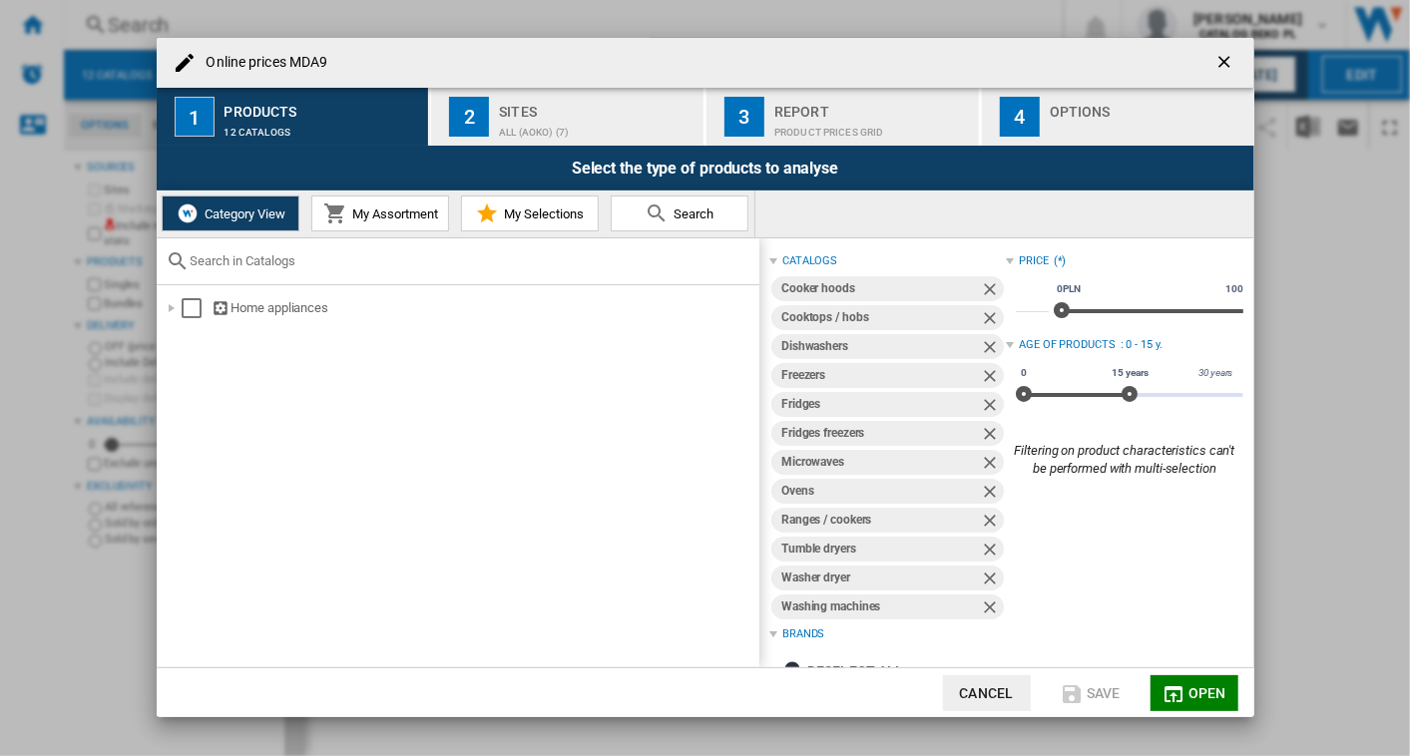
click at [570, 115] on div "Sites" at bounding box center [597, 106] width 197 height 21
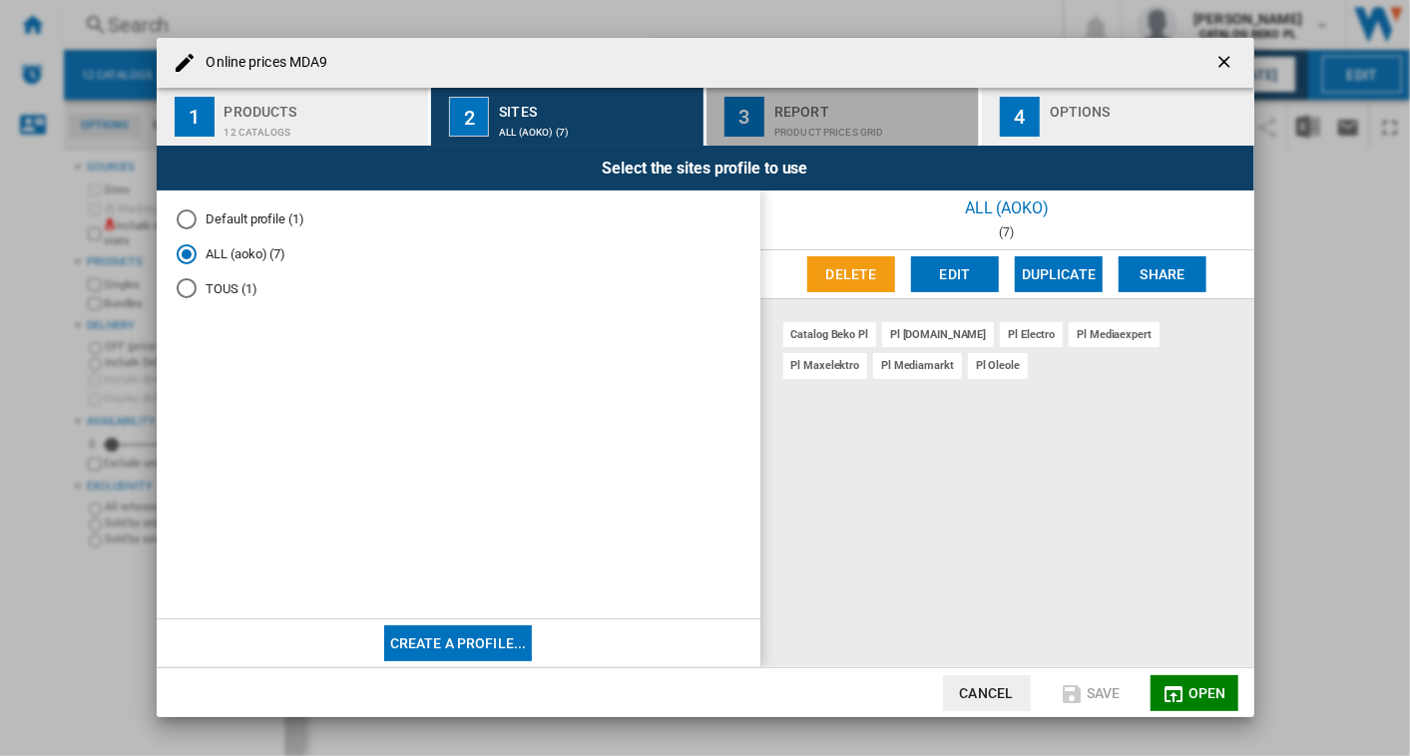
click at [791, 128] on div "Product prices grid" at bounding box center [872, 127] width 197 height 21
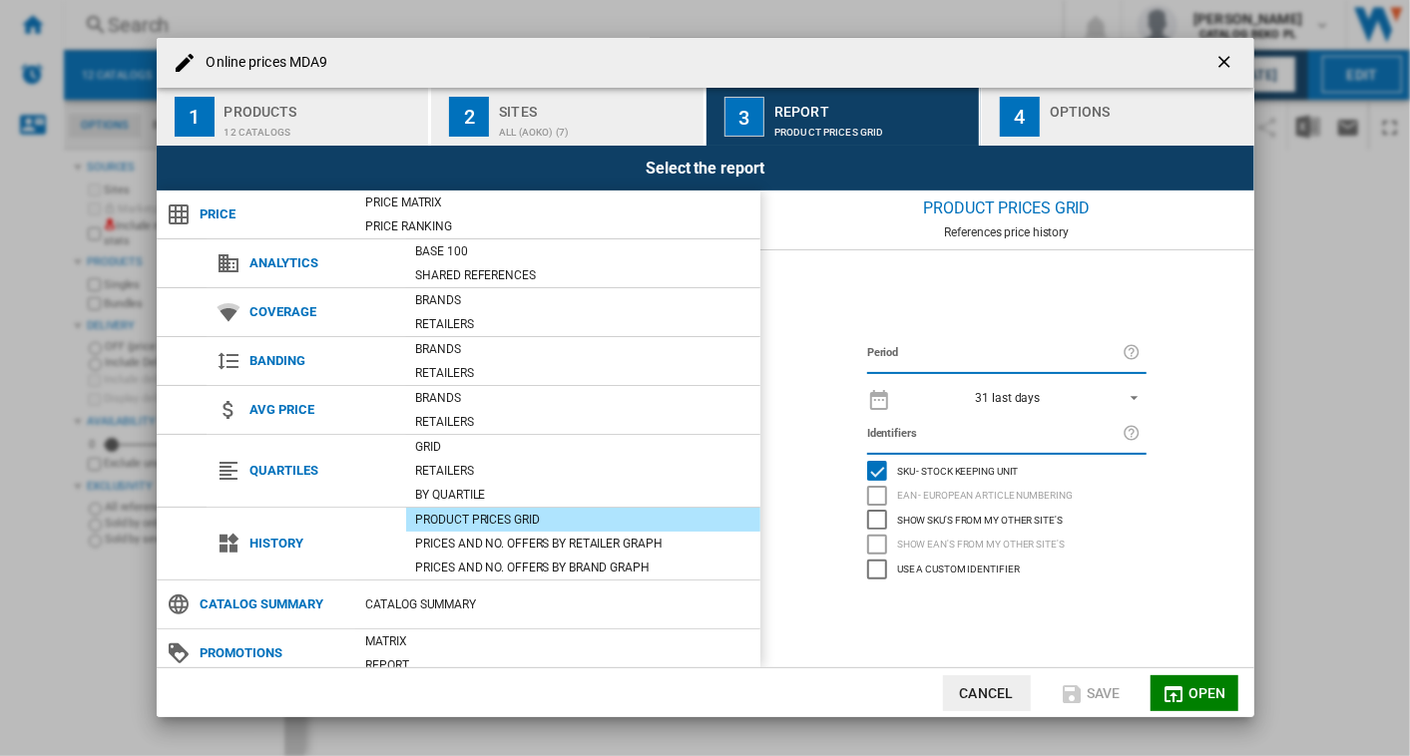
click at [1067, 122] on div "button" at bounding box center [1148, 127] width 197 height 21
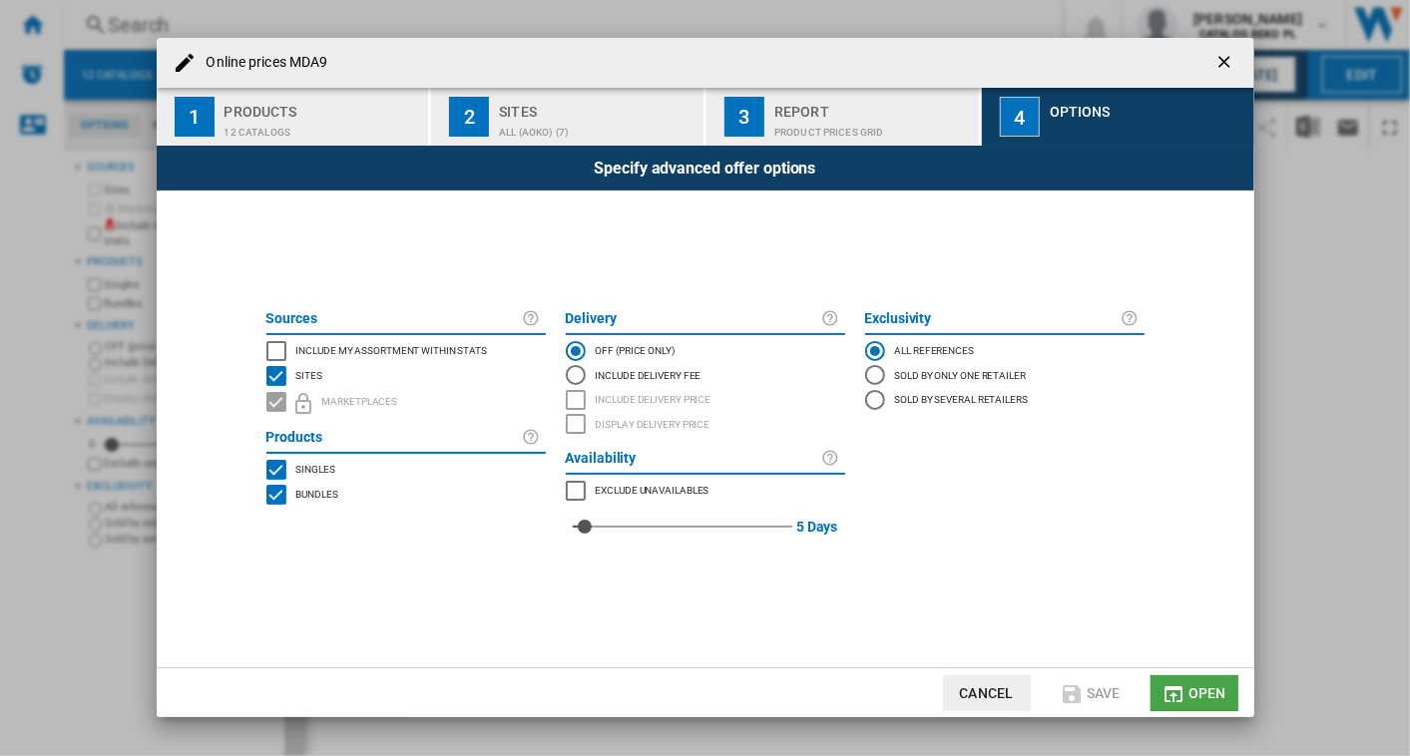
click at [1197, 697] on span "Open" at bounding box center [1207, 693] width 38 height 16
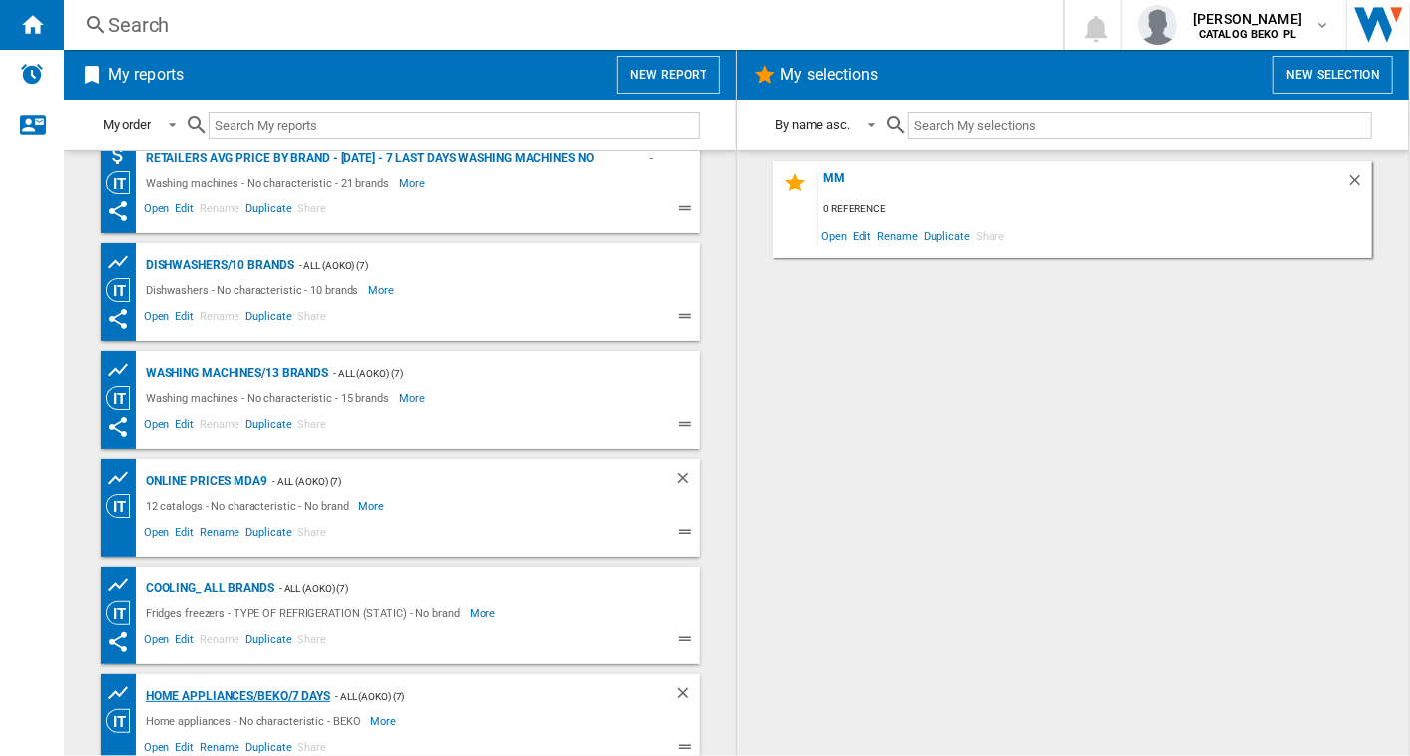
scroll to position [793, 0]
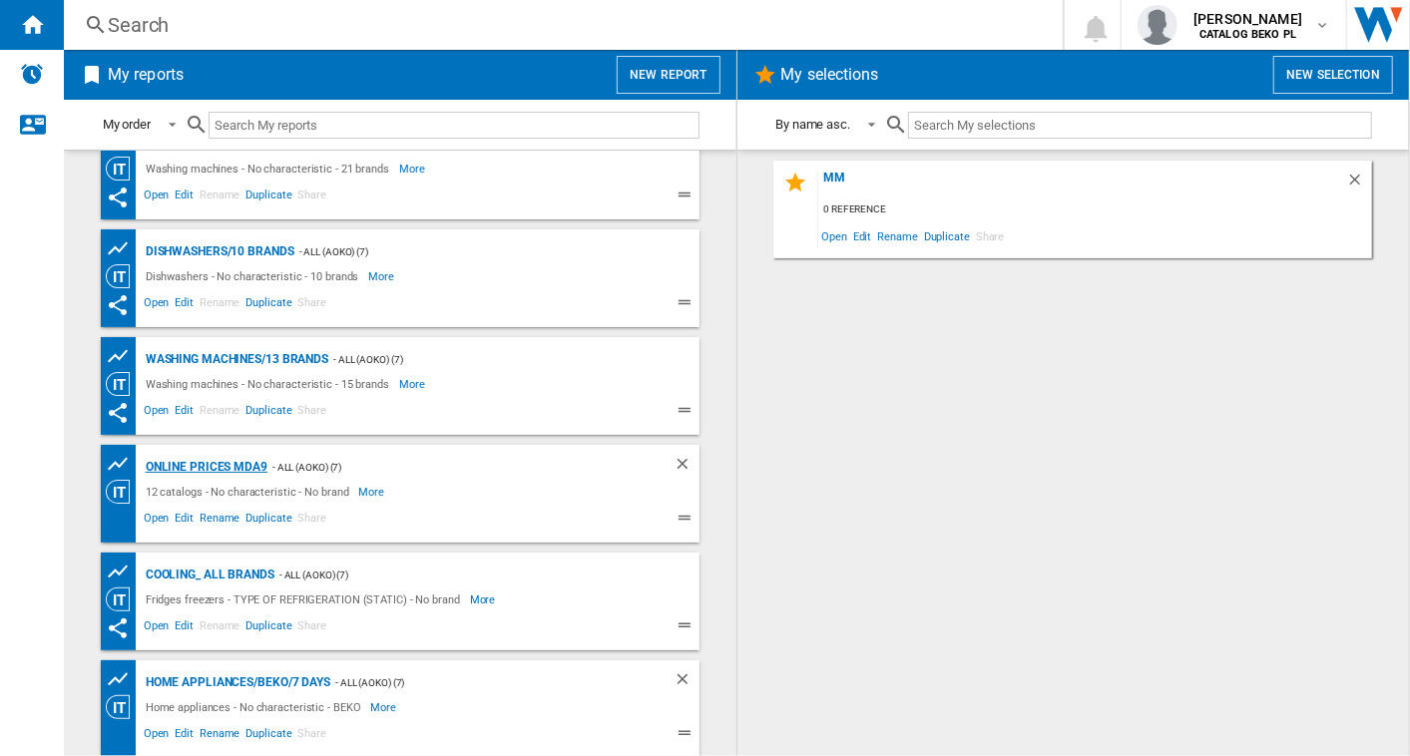
click at [253, 462] on div "Online prices MDA9" at bounding box center [204, 467] width 127 height 25
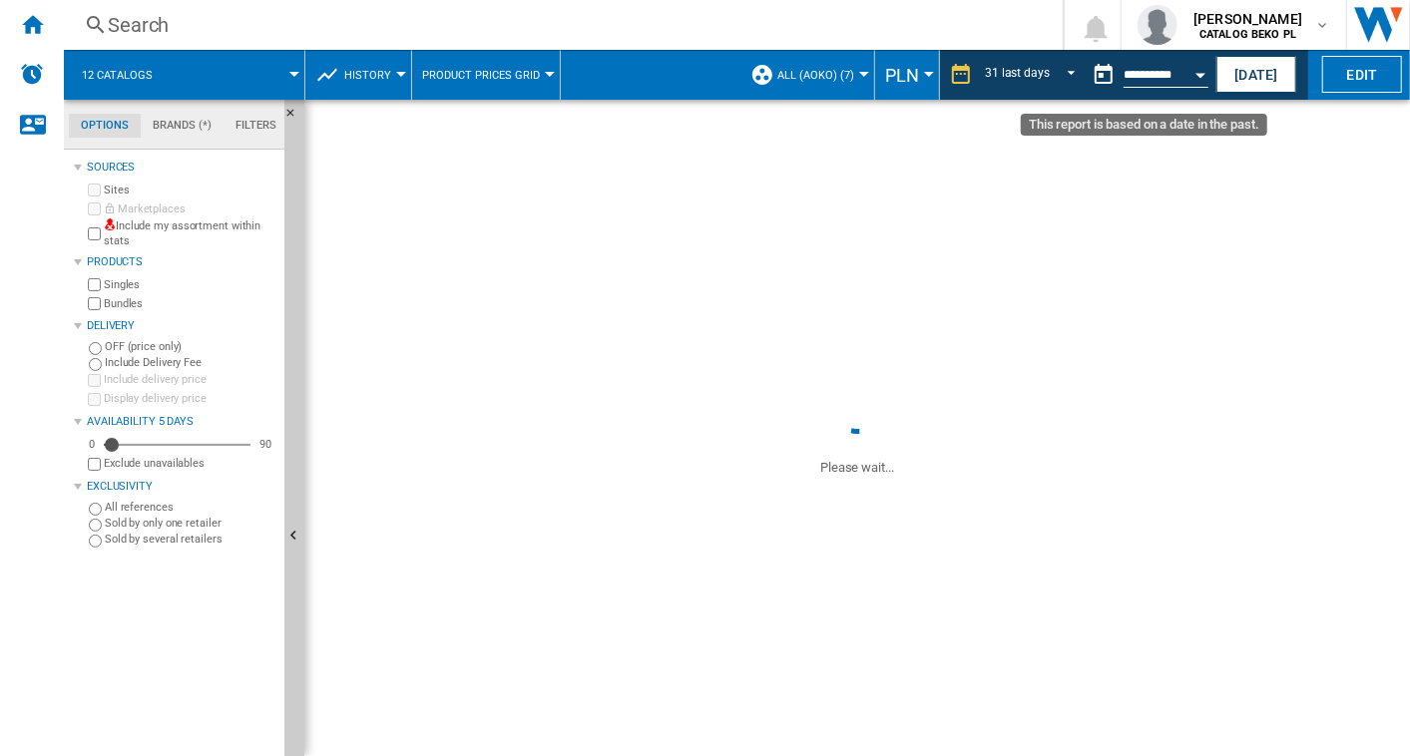
click at [1191, 65] on button "Open calendar" at bounding box center [1200, 72] width 36 height 36
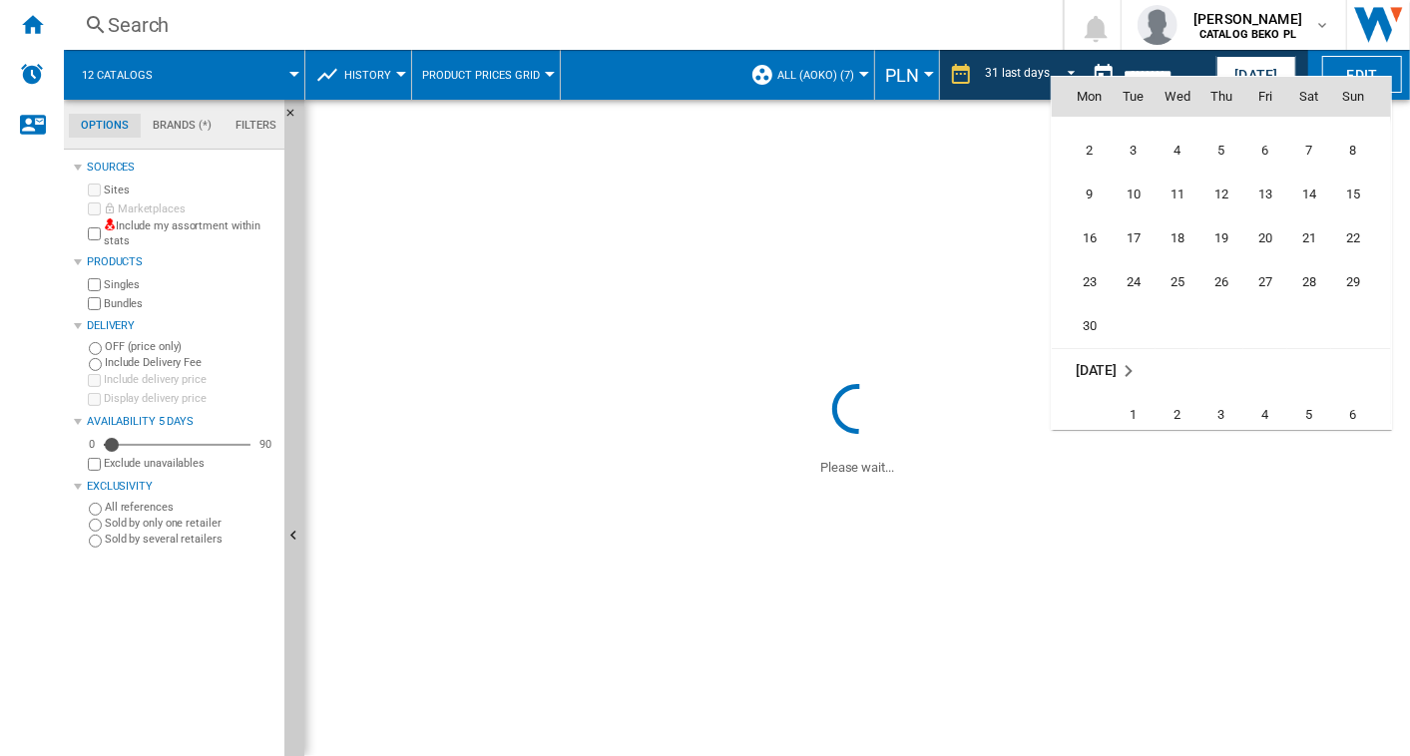
scroll to position [9519, 0]
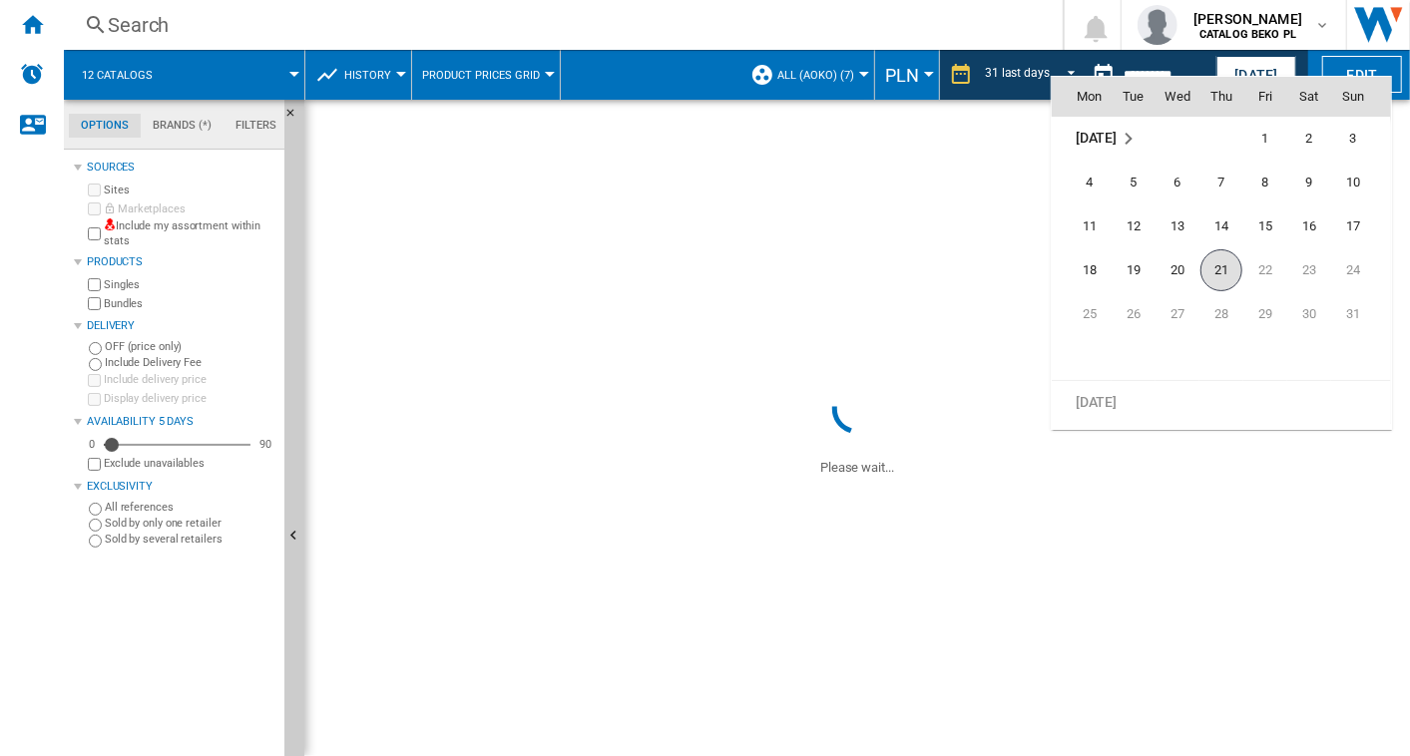
click at [1222, 259] on span "21" at bounding box center [1221, 270] width 42 height 42
type input "**********"
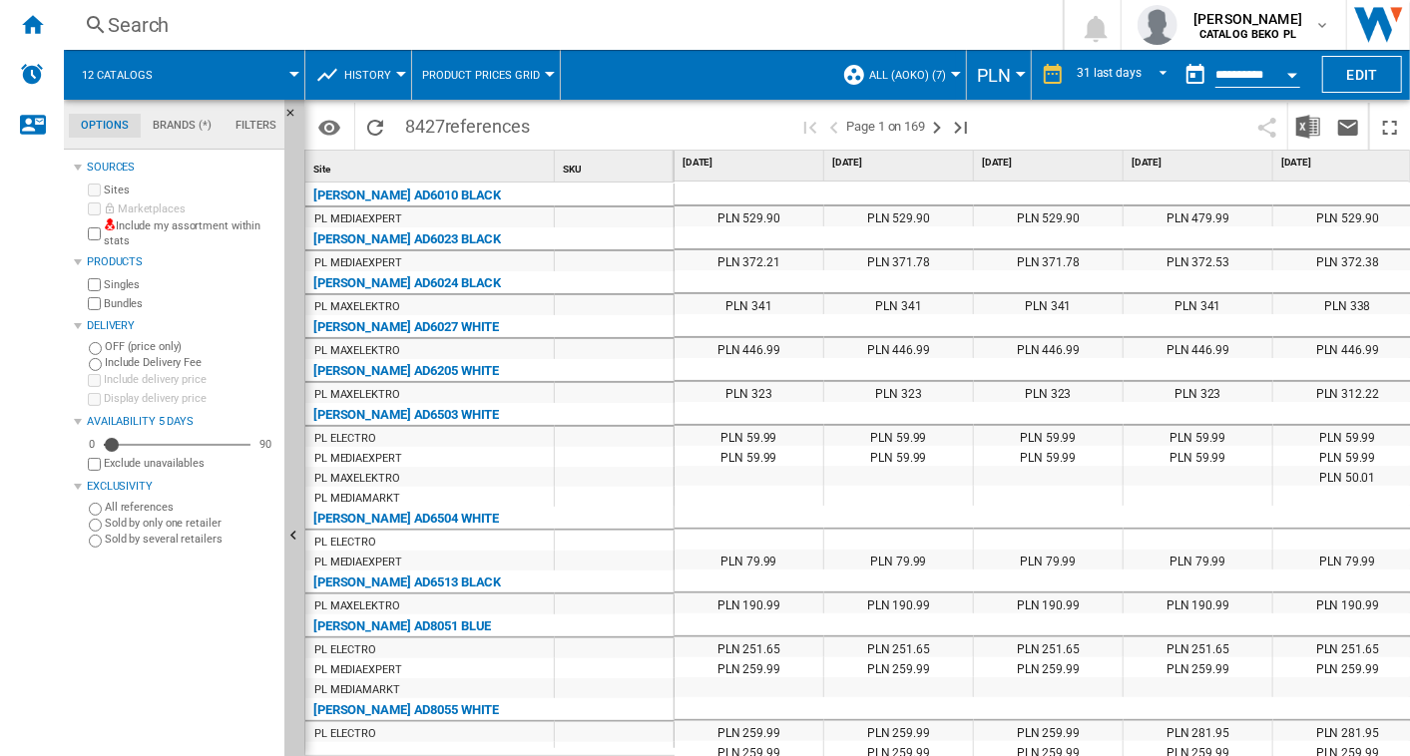
click at [1293, 68] on button "Open calendar" at bounding box center [1292, 72] width 36 height 36
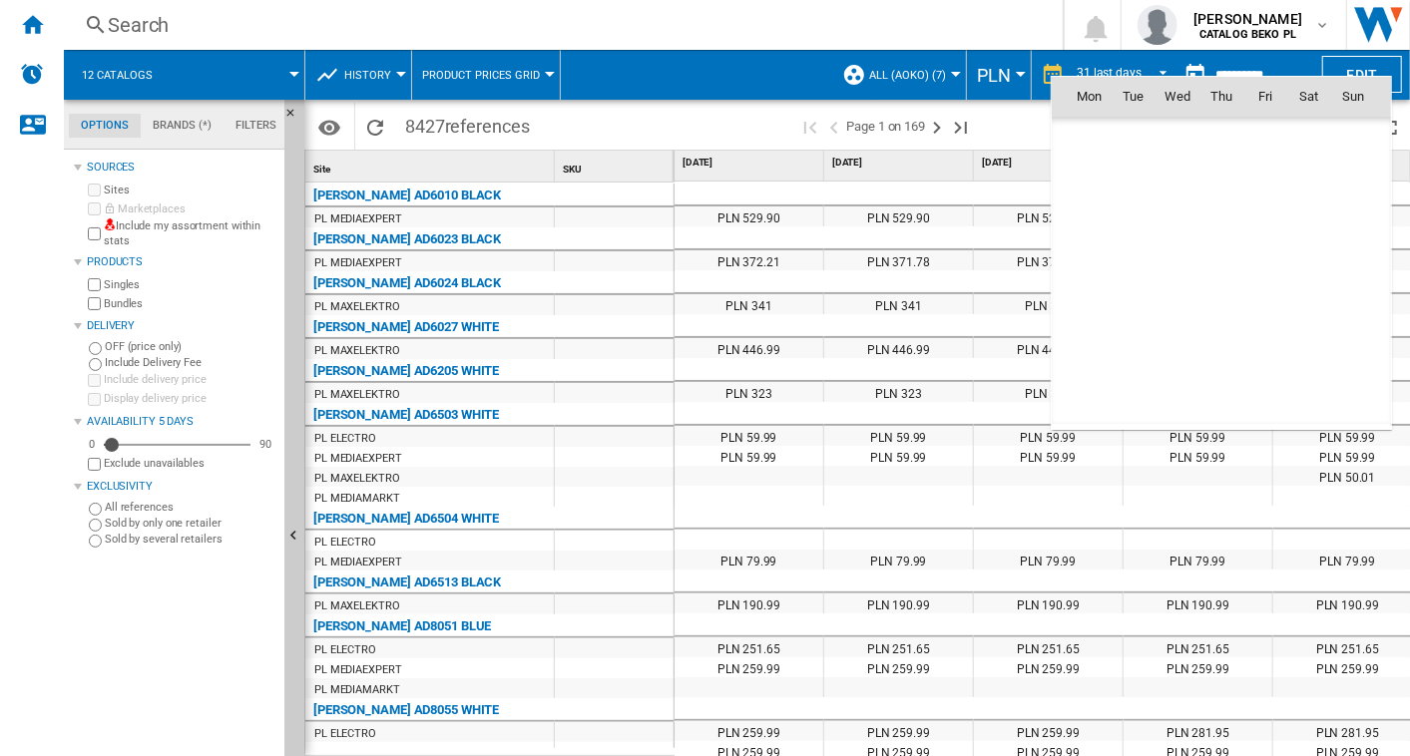
scroll to position [9518, 0]
click at [827, 36] on div at bounding box center [705, 378] width 1410 height 756
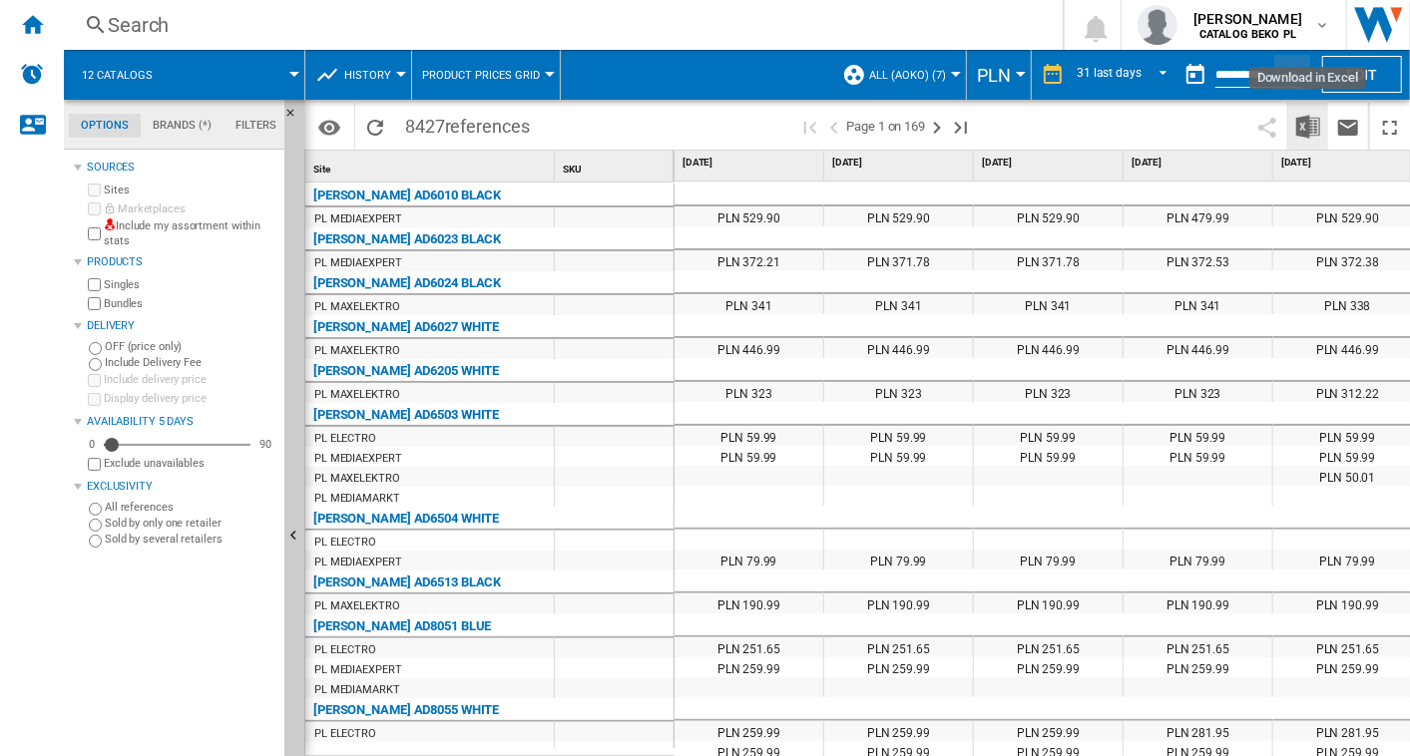
click at [1293, 117] on button "Download in Excel" at bounding box center [1308, 126] width 40 height 47
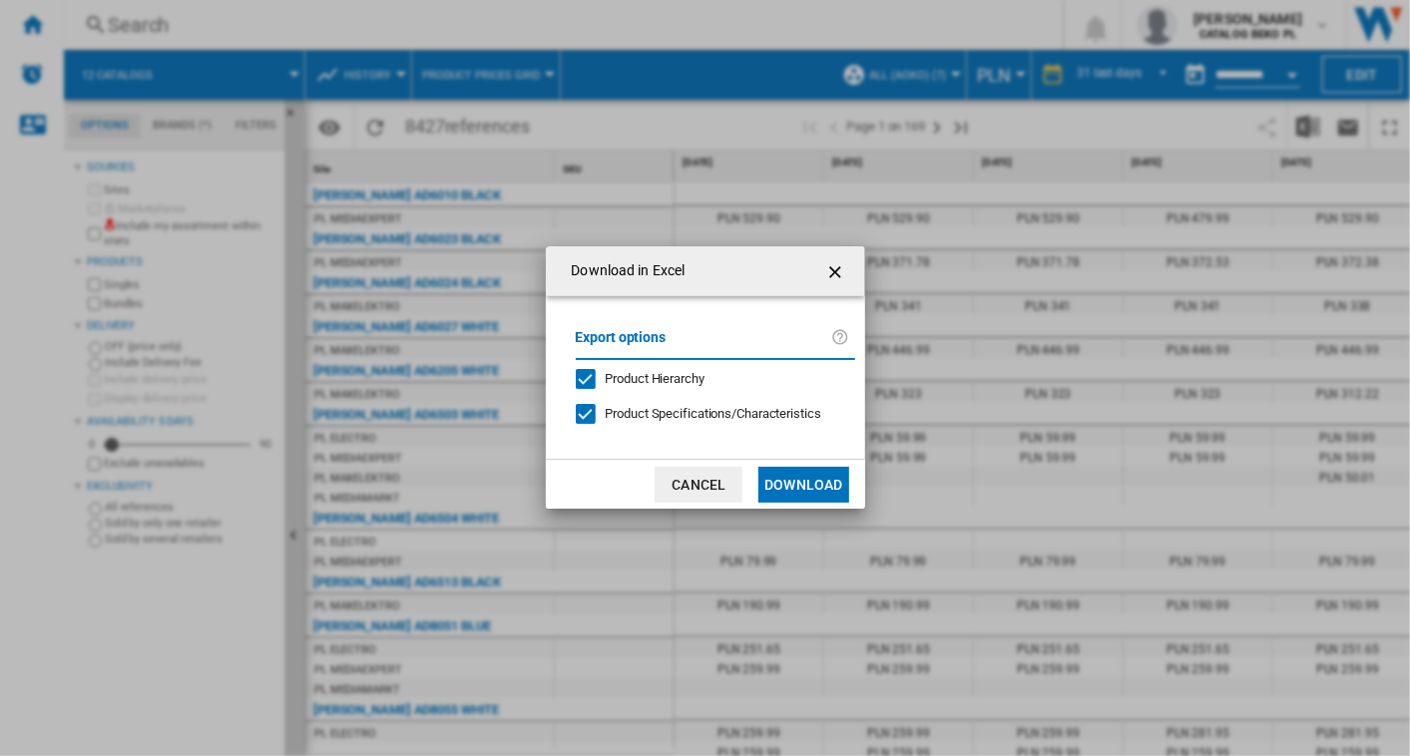
click at [789, 479] on button "Download" at bounding box center [803, 485] width 90 height 36
